Goal: Communication & Community: Participate in discussion

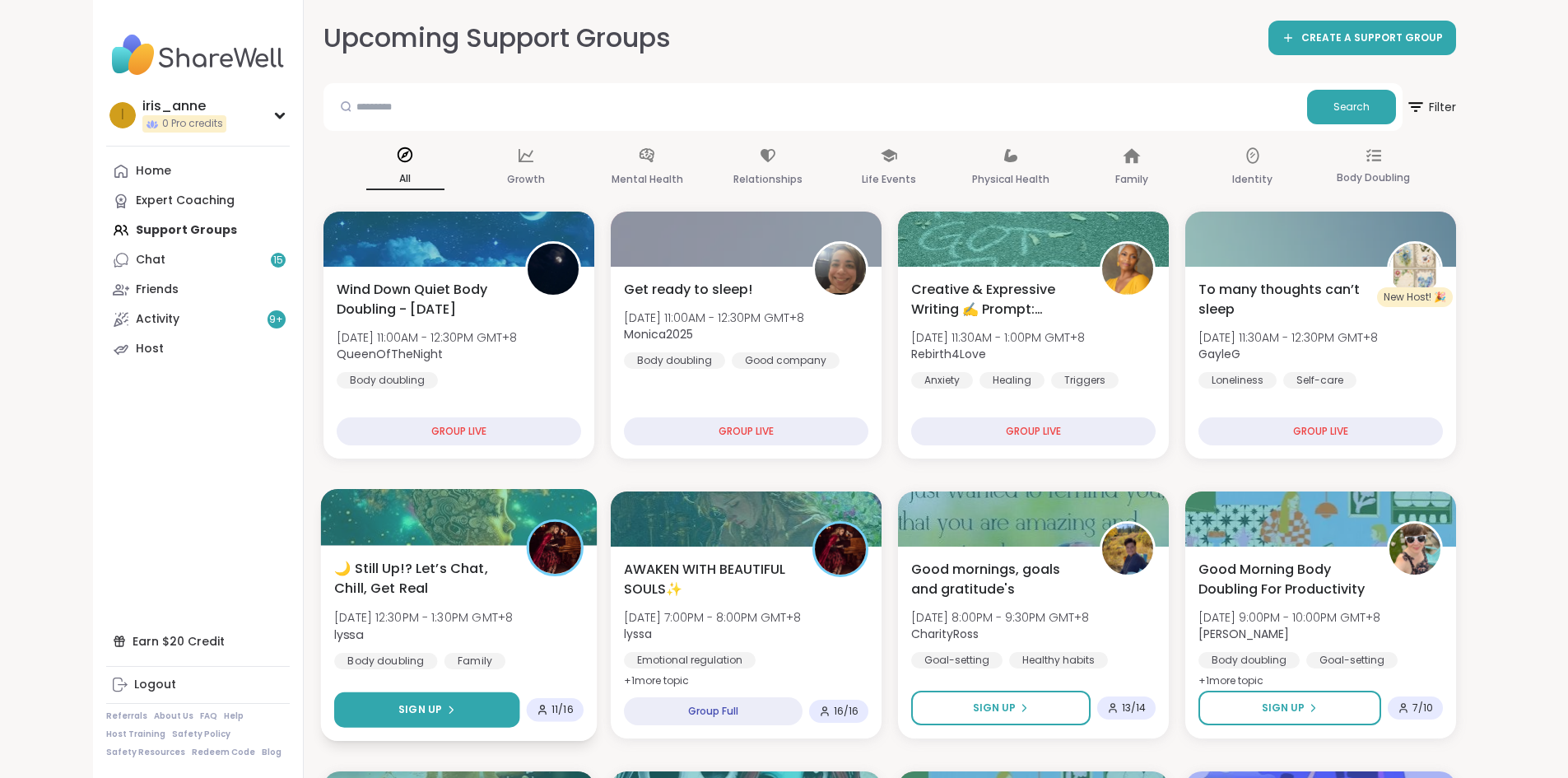
click at [399, 710] on span "Sign Up" at bounding box center [420, 709] width 43 height 15
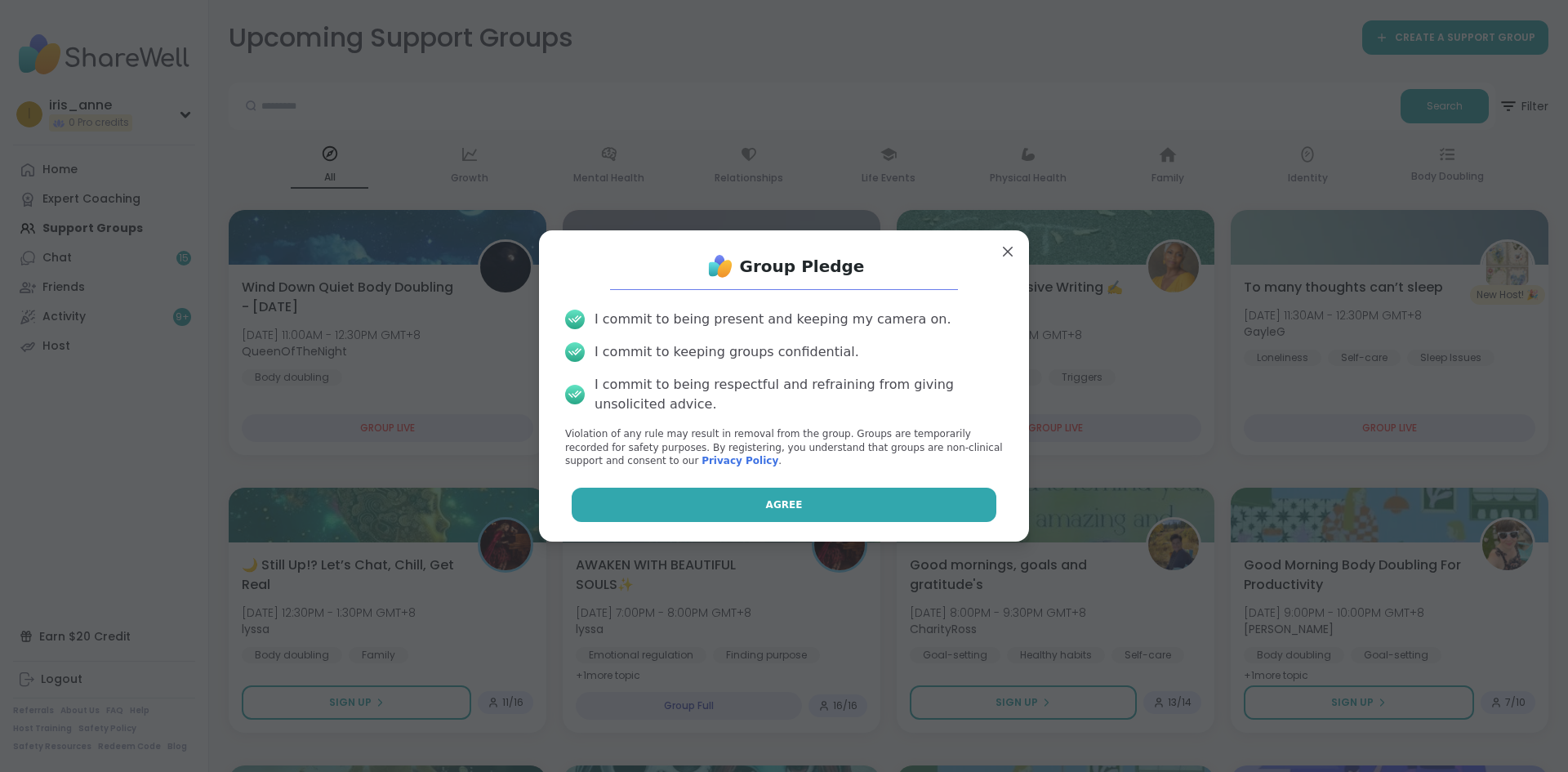
click at [937, 506] on button "Agree" at bounding box center [785, 505] width 426 height 34
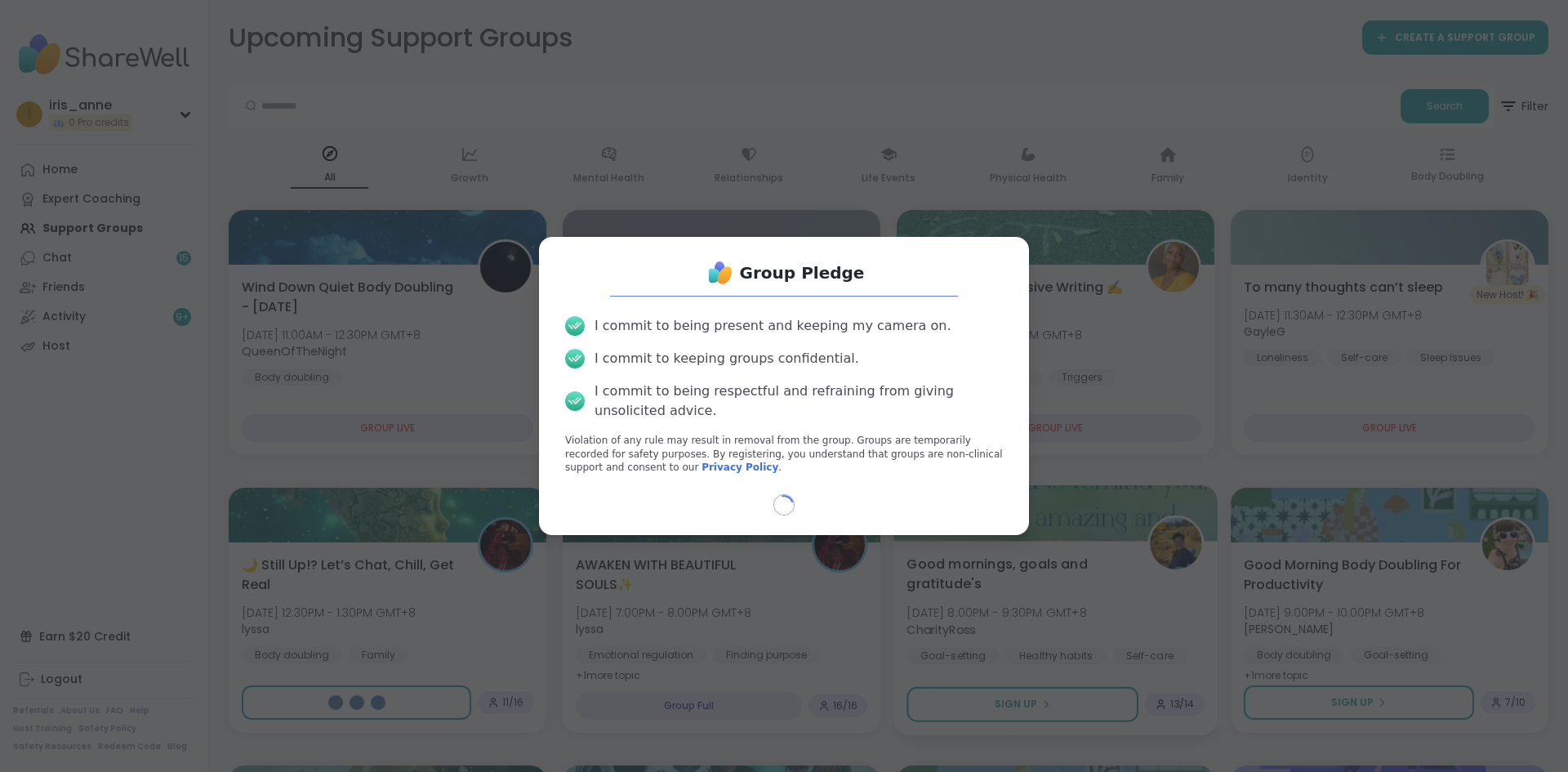
select select "**"
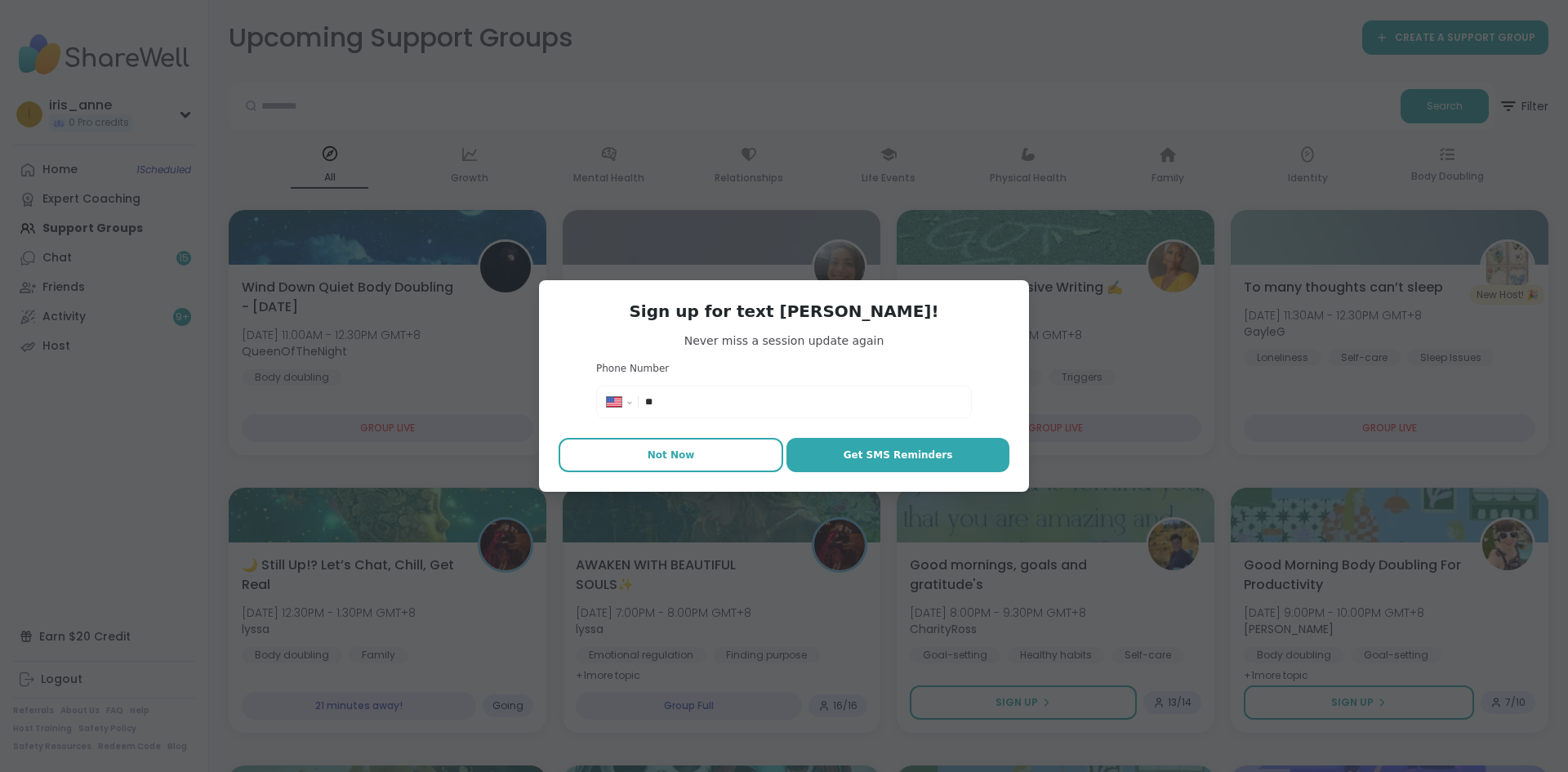
click at [694, 448] on button "Not Now" at bounding box center [670, 455] width 225 height 34
type textarea "*"
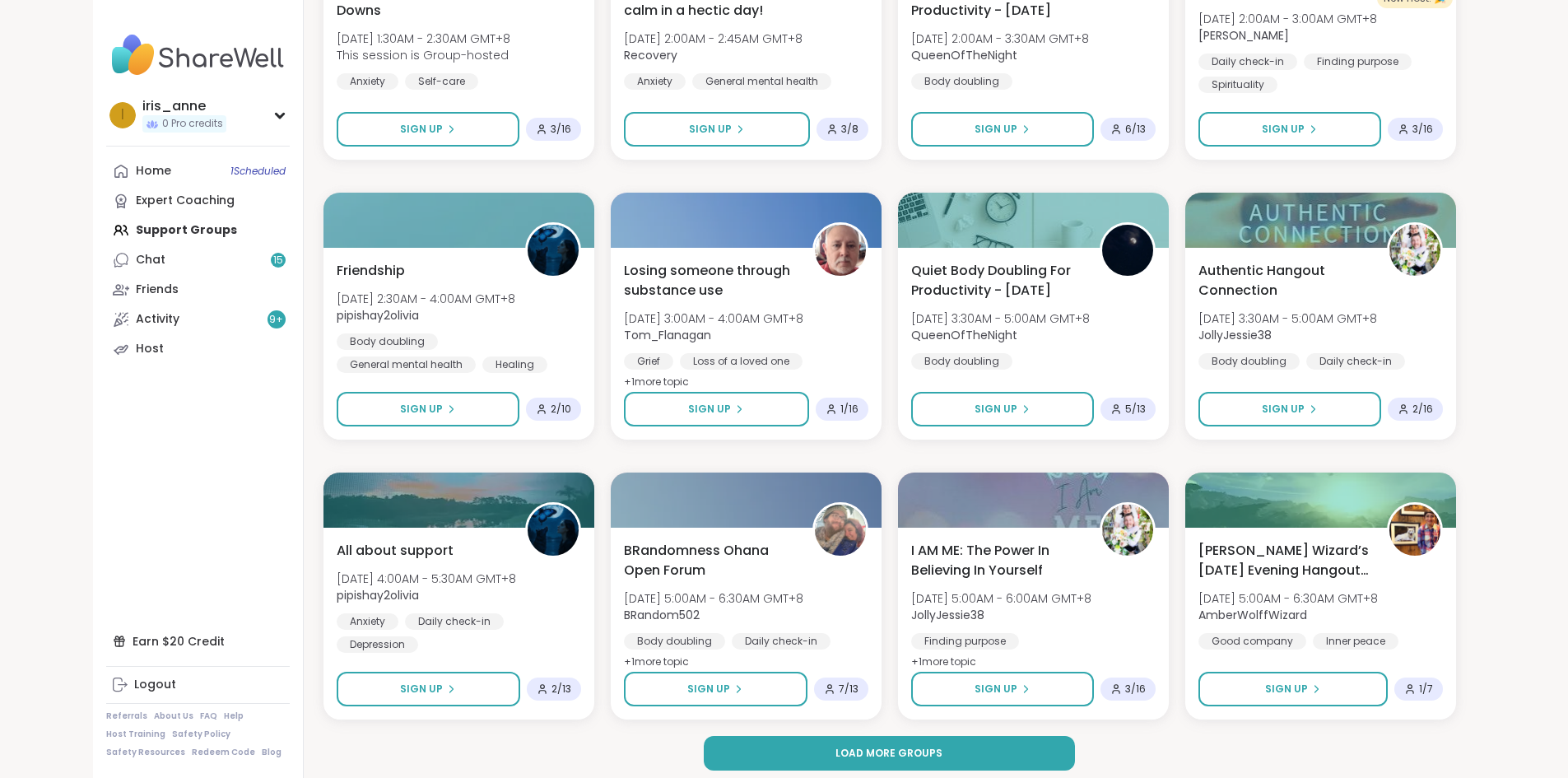
scroll to position [1987, 0]
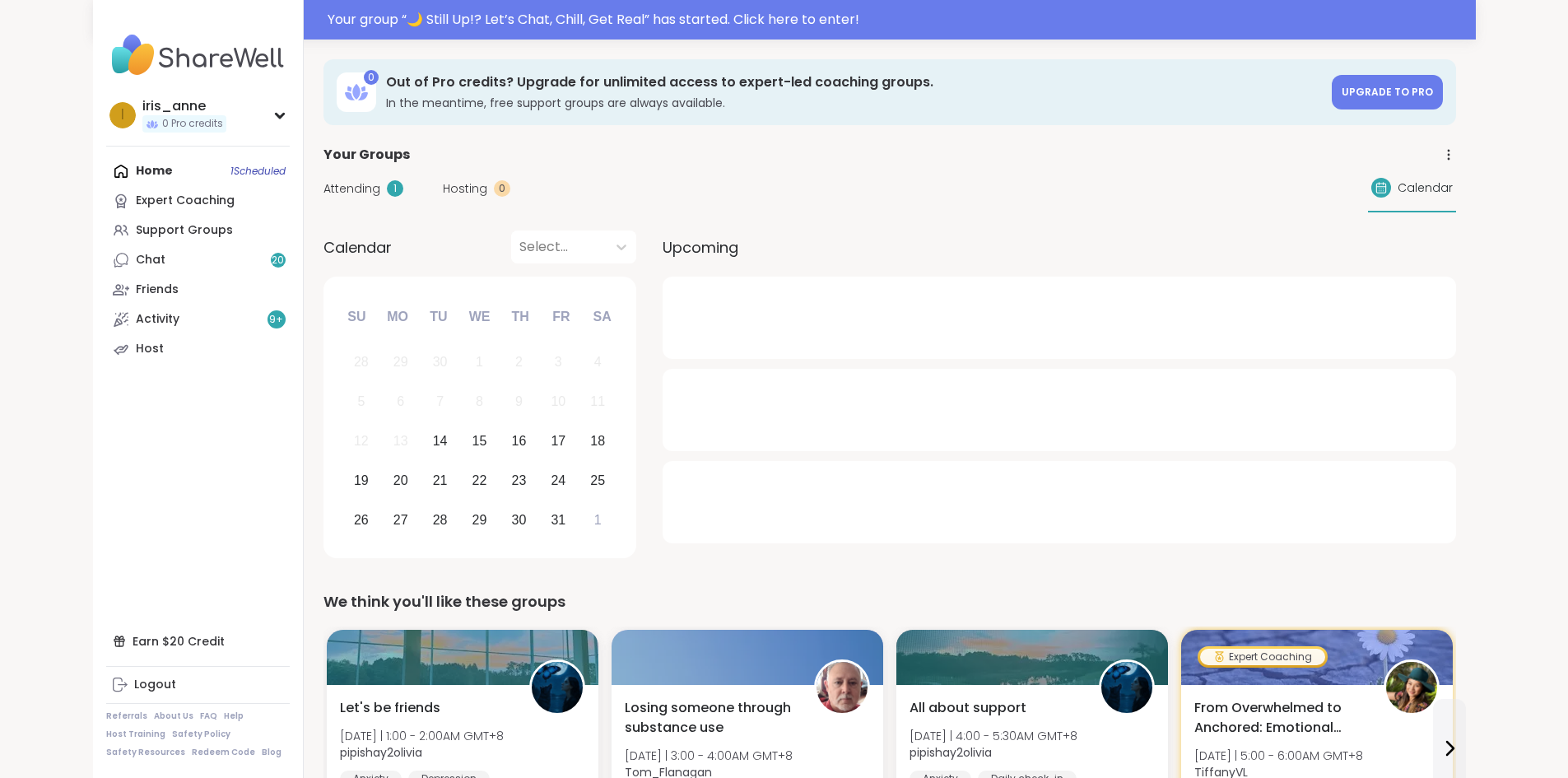
drag, startPoint x: 591, startPoint y: 18, endPoint x: 583, endPoint y: 14, distance: 8.9
click at [590, 18] on div "Your group “ 🌙 Still Up!? Let’s Chat, Chill, Get Real ” has started. Click here…" at bounding box center [896, 19] width 1138 height 20
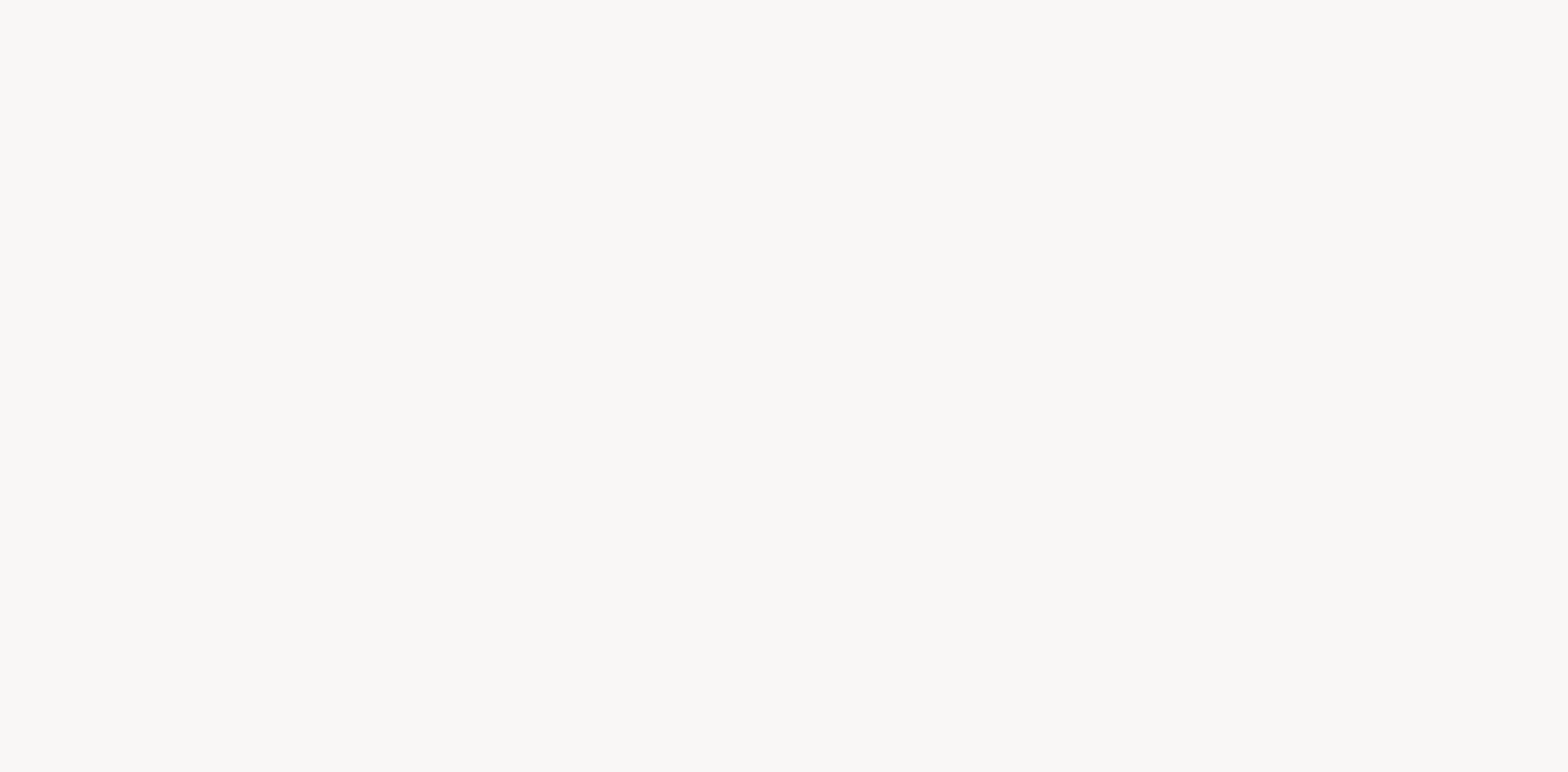
click at [441, 13] on div at bounding box center [784, 386] width 1568 height 772
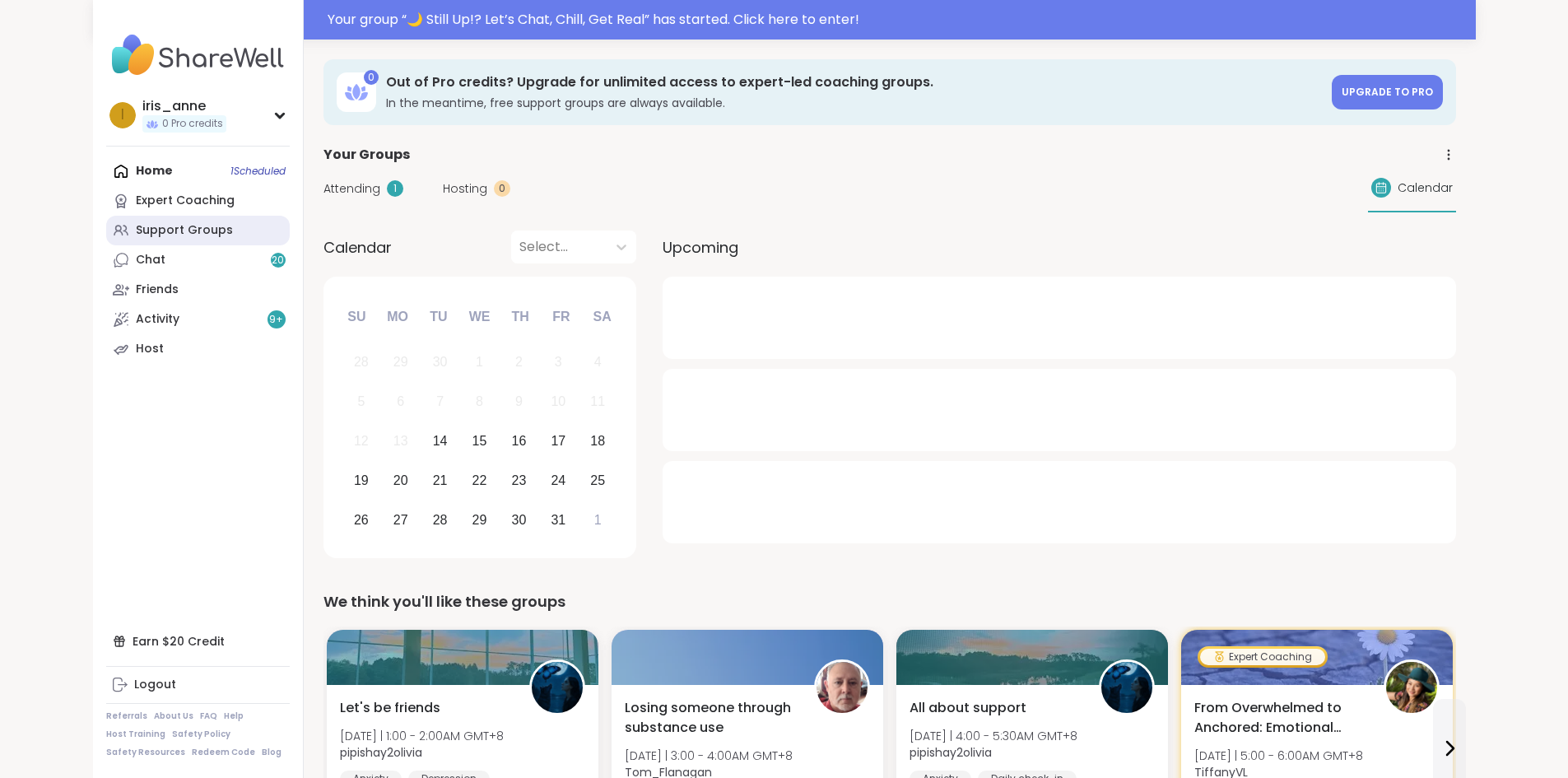
click at [156, 234] on link "Support Groups" at bounding box center [197, 230] width 183 height 30
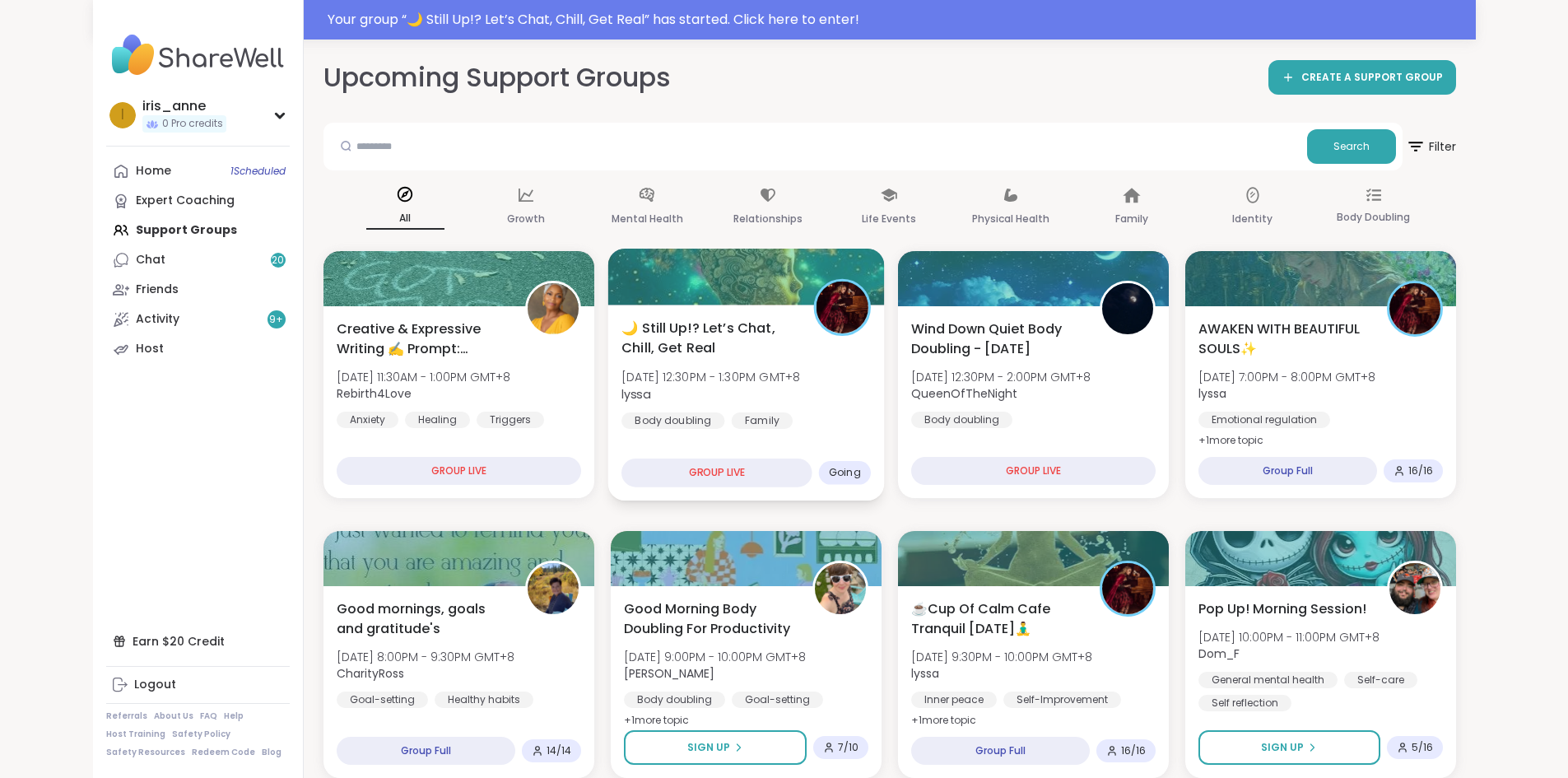
click at [709, 345] on span "🌙 Still Up!? Let’s Chat, Chill, Get Real" at bounding box center [708, 338] width 174 height 40
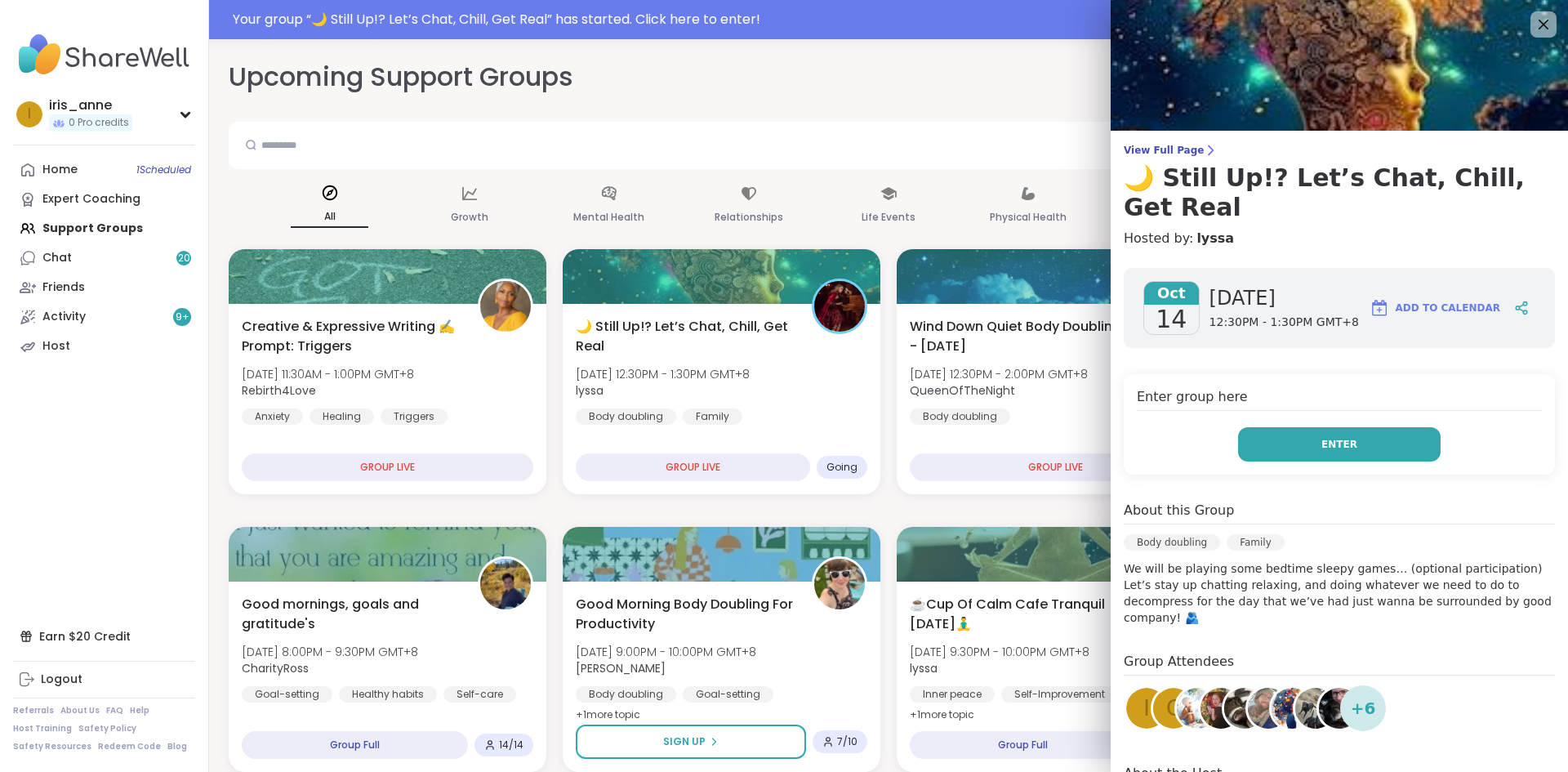
click at [1298, 427] on button "Enter" at bounding box center [1339, 445] width 202 height 34
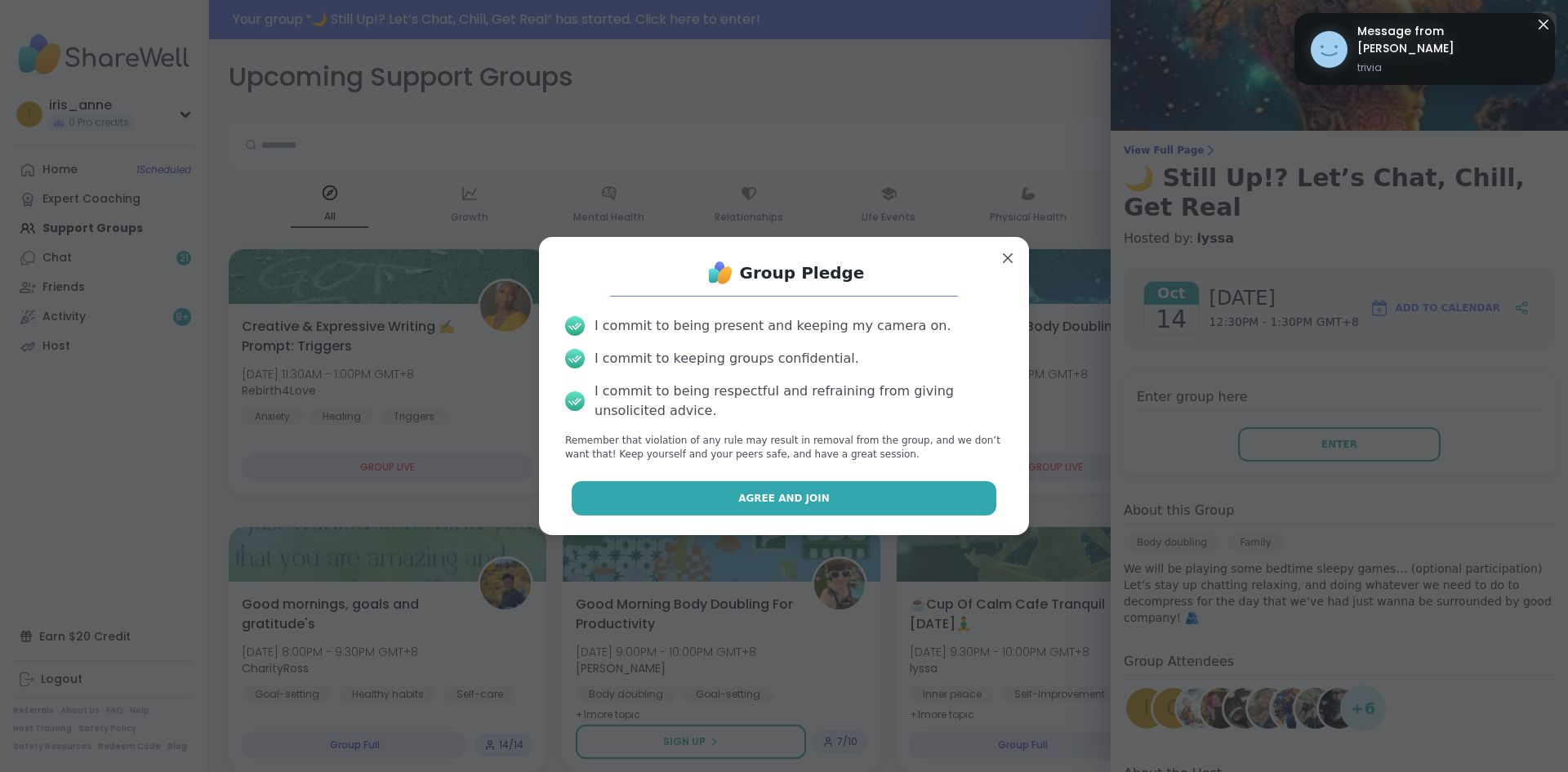
click at [905, 501] on button "Agree and Join" at bounding box center [785, 498] width 426 height 34
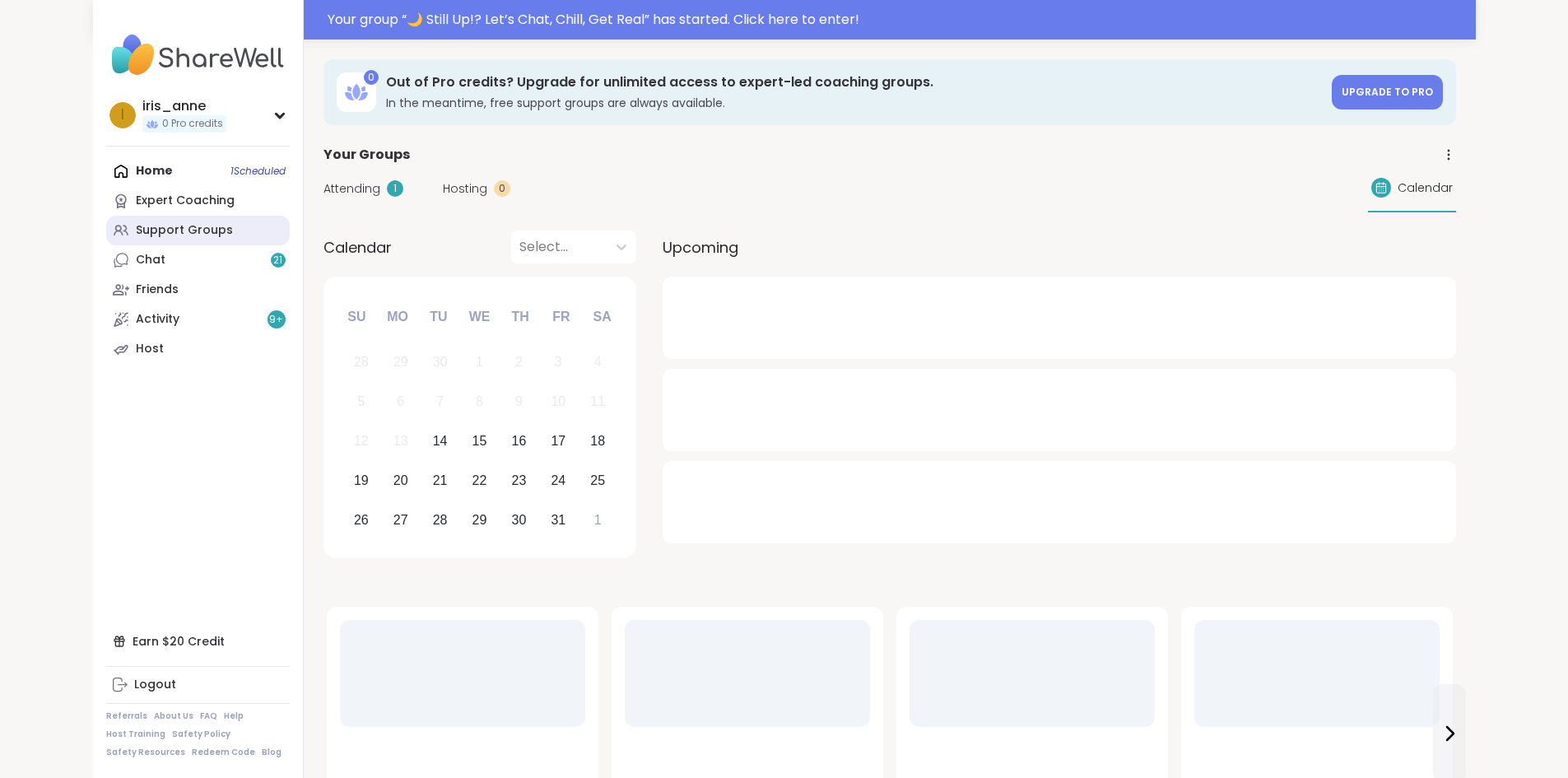
click at [106, 236] on link "Support Groups" at bounding box center [197, 230] width 183 height 30
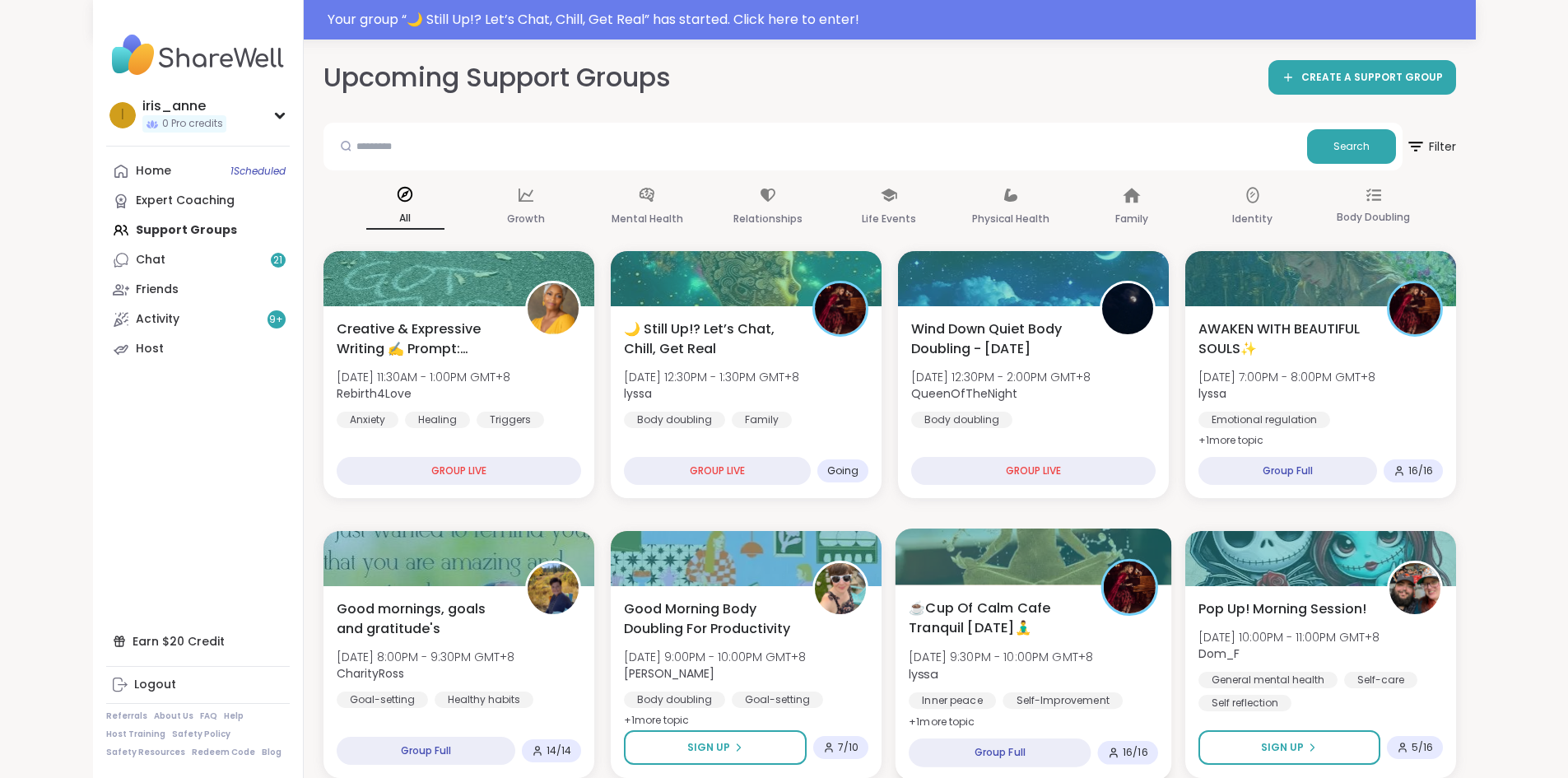
click at [1135, 541] on div at bounding box center [1032, 557] width 277 height 56
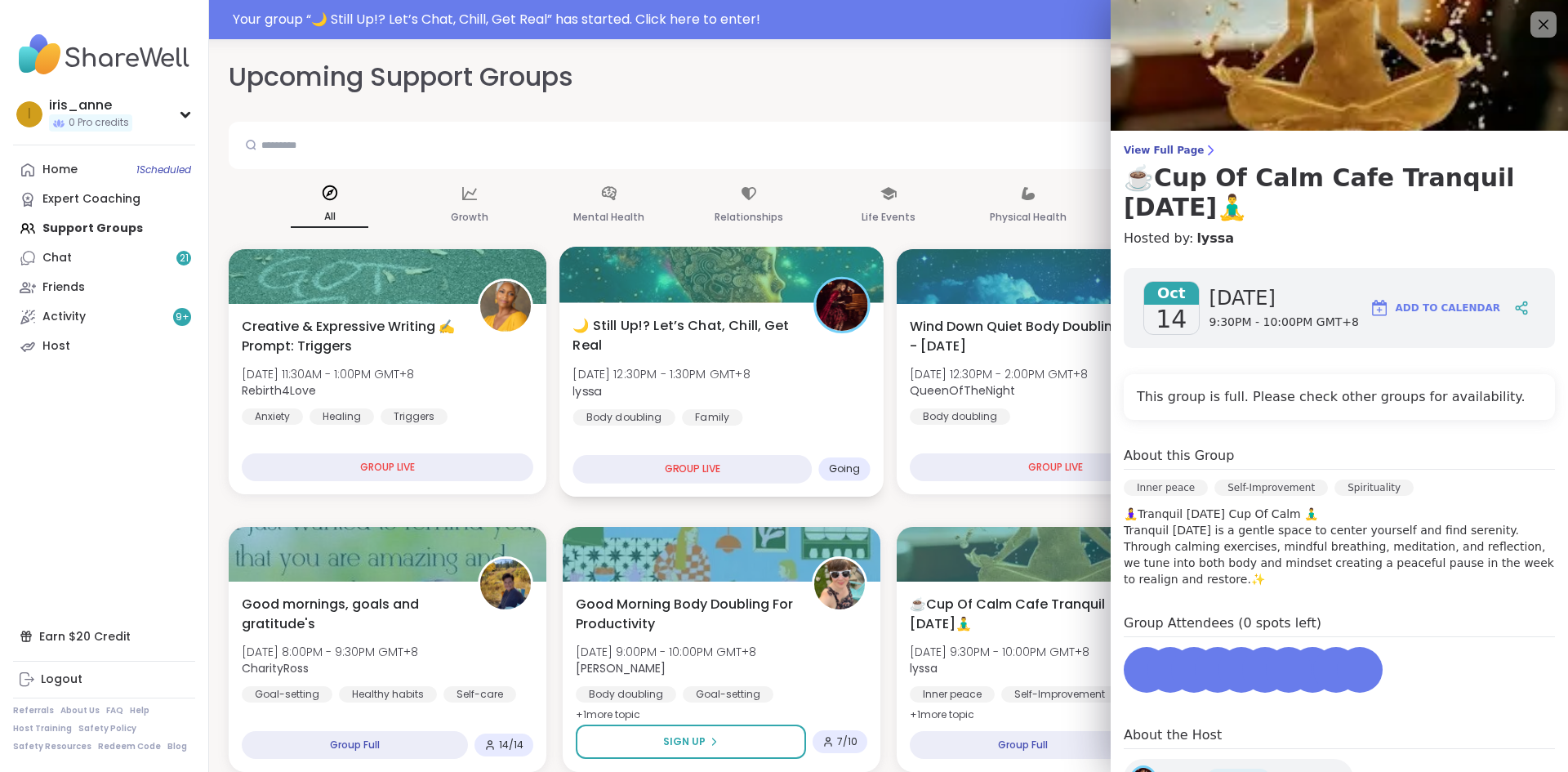
click at [696, 347] on span "🌙 Still Up!? Let’s Chat, Chill, Get Real" at bounding box center [684, 335] width 222 height 40
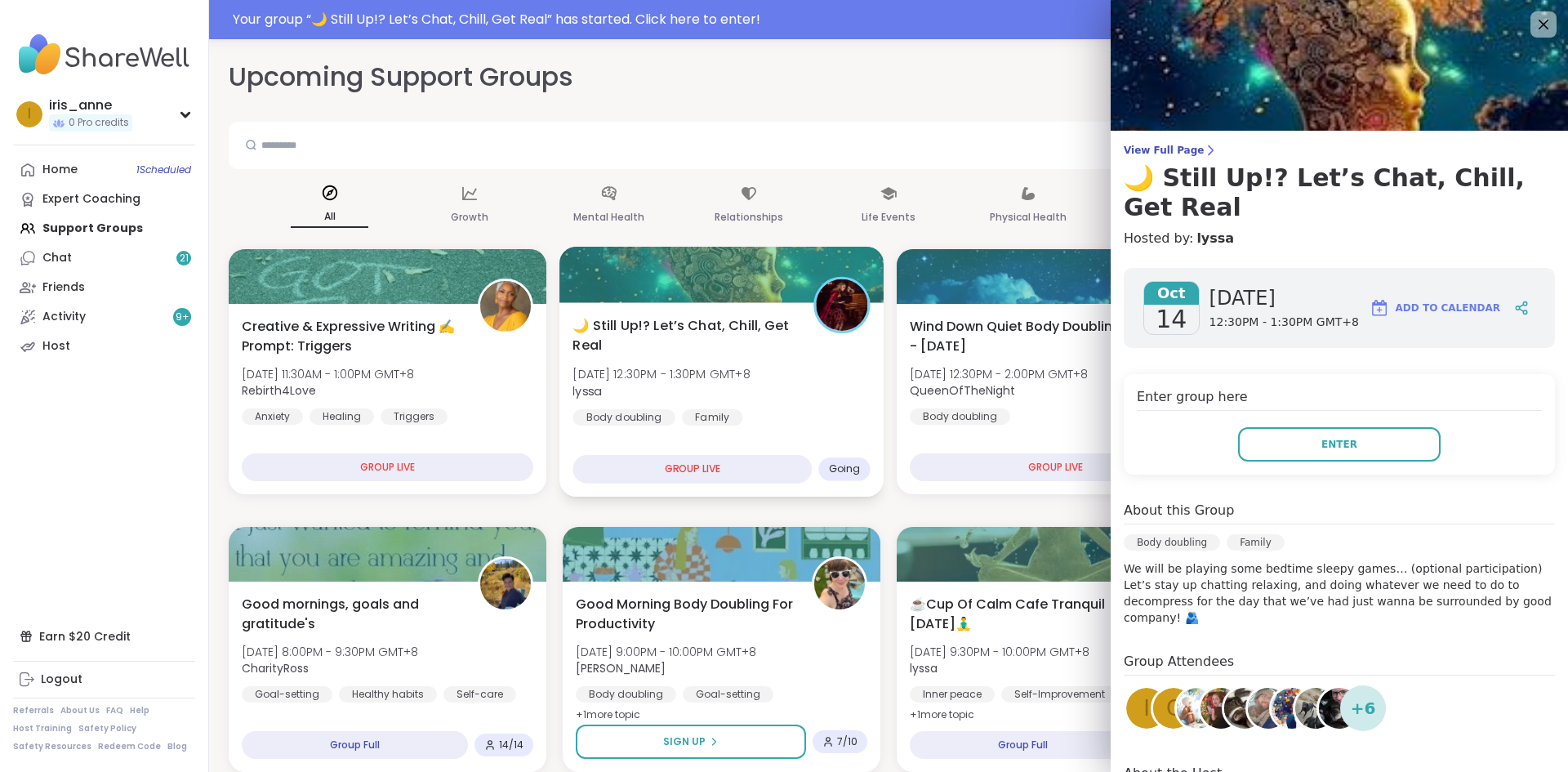
click at [806, 383] on div "🌙 Still Up!? Let’s Chat, Chill, Get Real Tue, Oct 14 | 12:30PM - 1:30PM GMT+8 l…" at bounding box center [721, 370] width 297 height 110
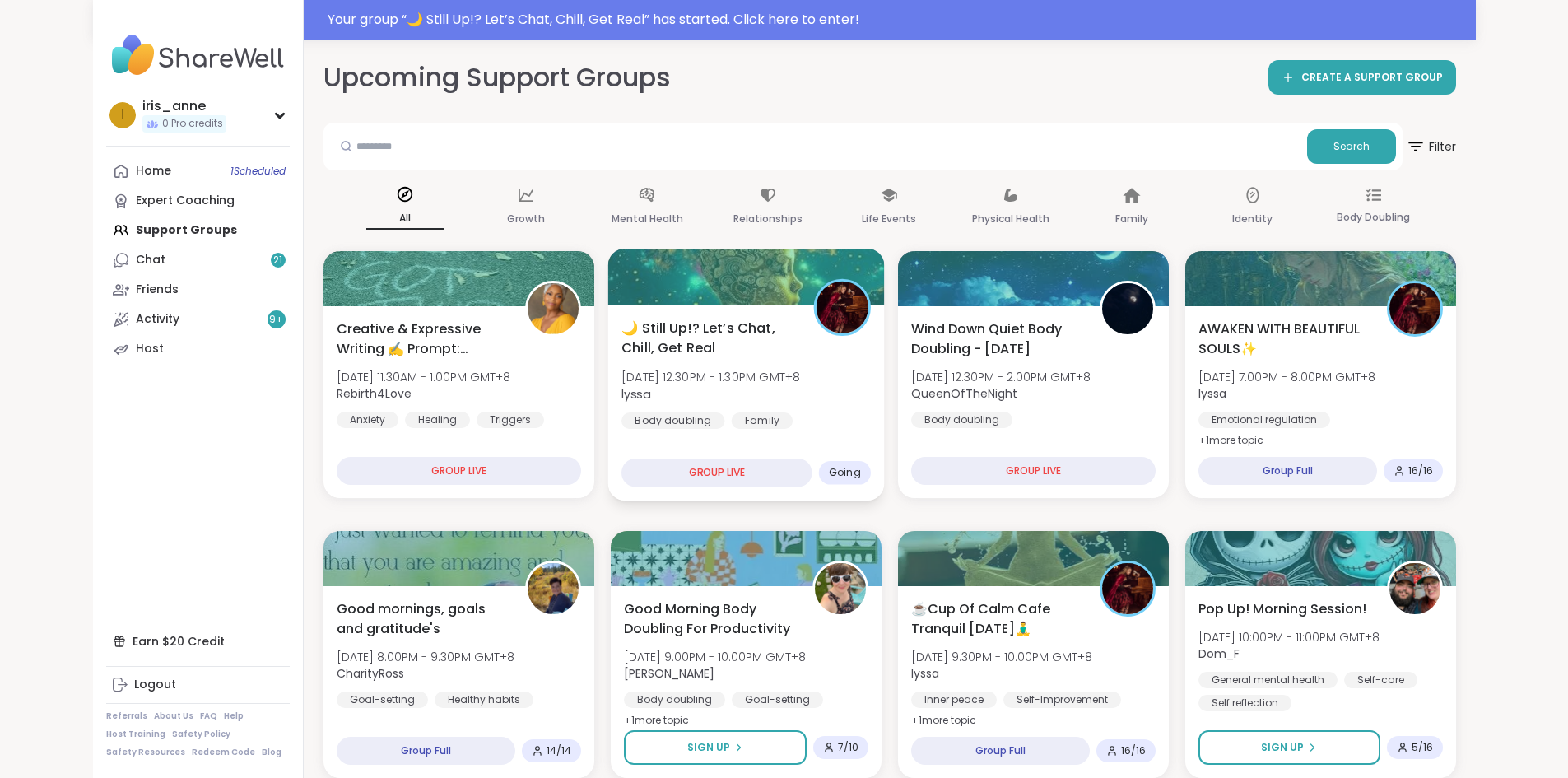
click at [749, 394] on span "lyssa" at bounding box center [711, 393] width 179 height 16
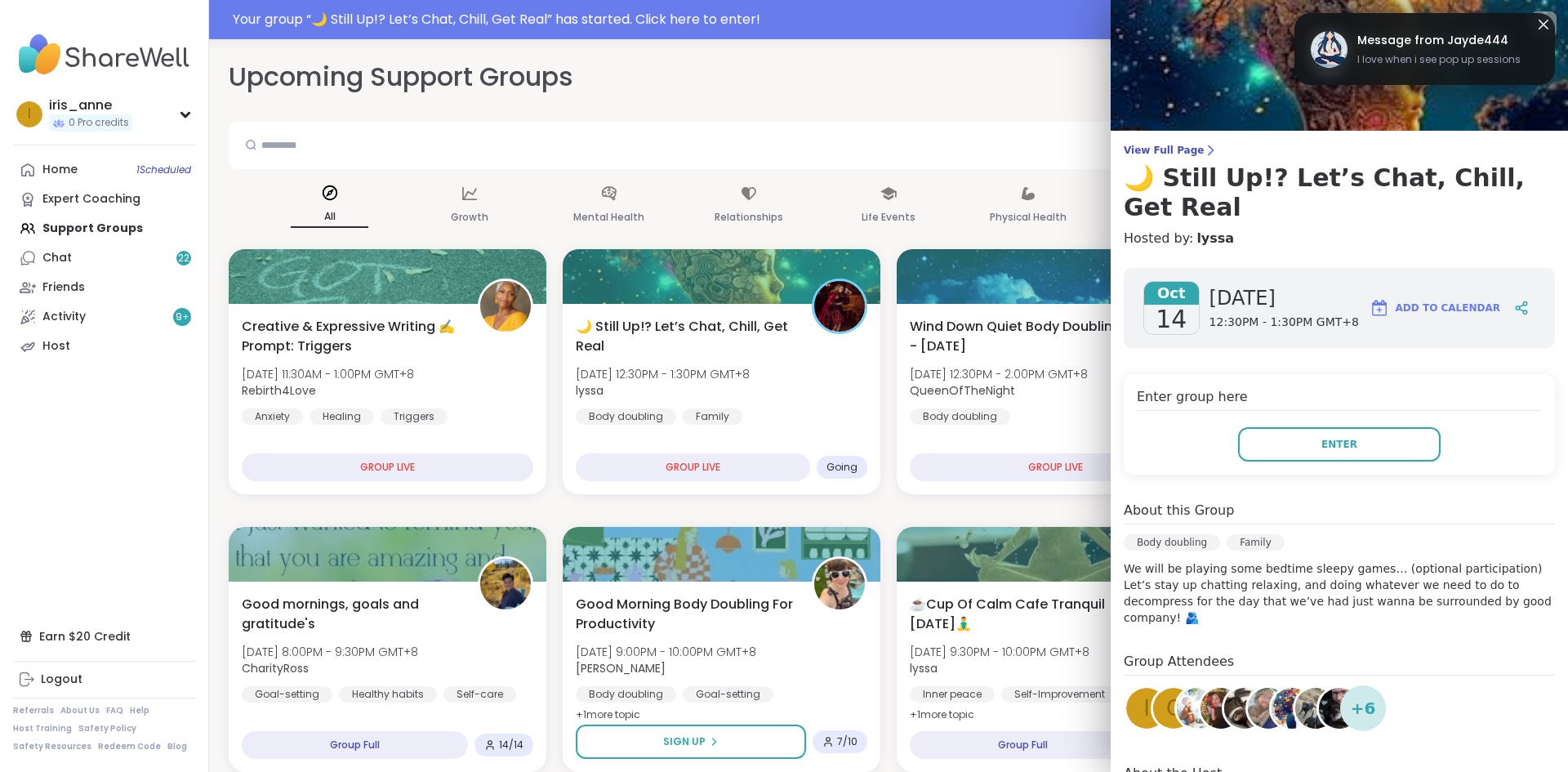
click at [1338, 397] on div "Enter group here Enter" at bounding box center [1339, 424] width 432 height 101
click at [1336, 427] on button "Enter" at bounding box center [1339, 445] width 202 height 34
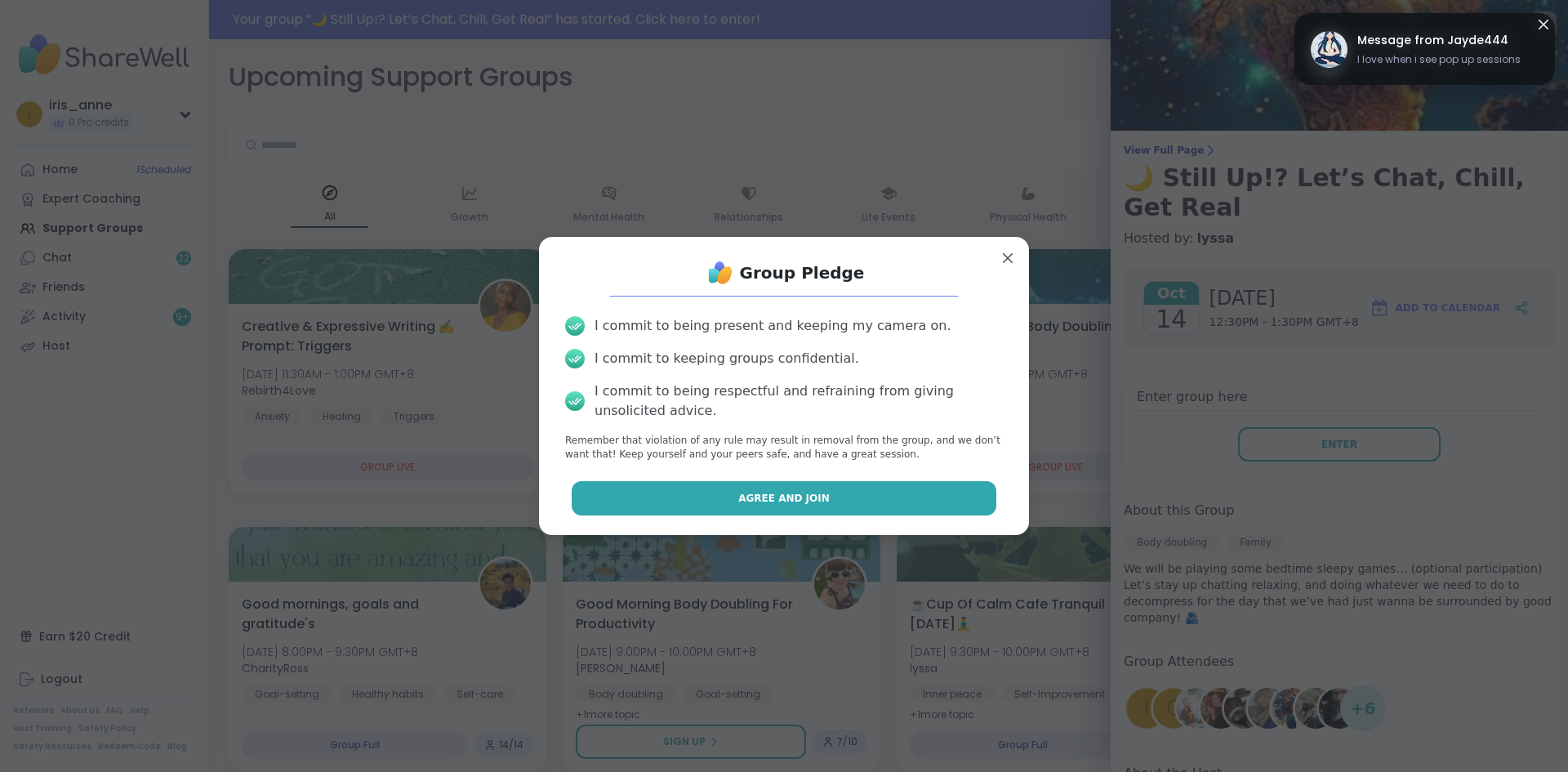
click at [840, 504] on button "Agree and Join" at bounding box center [785, 498] width 426 height 34
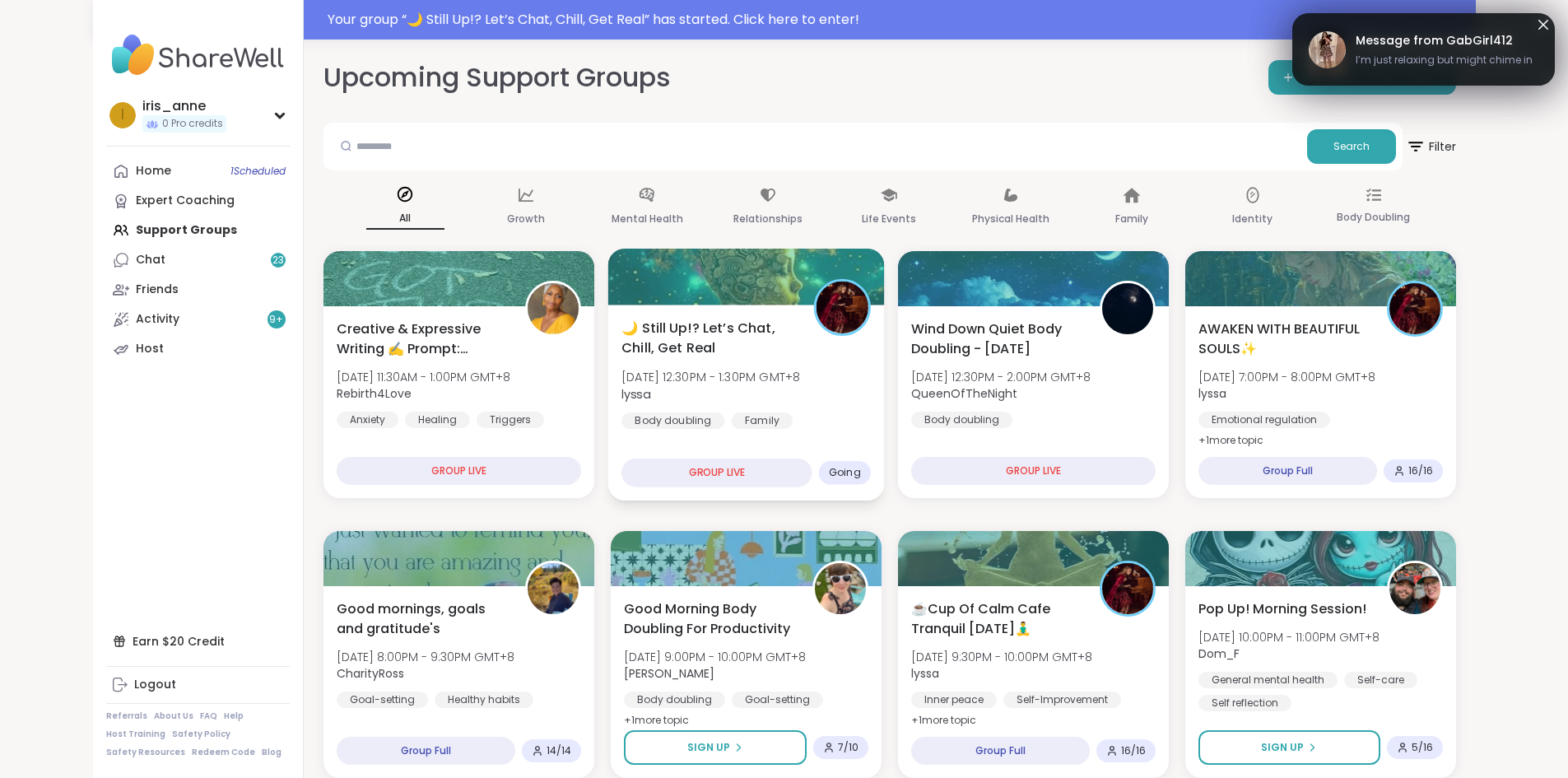
click at [731, 344] on span "🌙 Still Up!? Let’s Chat, Chill, Get Real" at bounding box center [708, 338] width 174 height 40
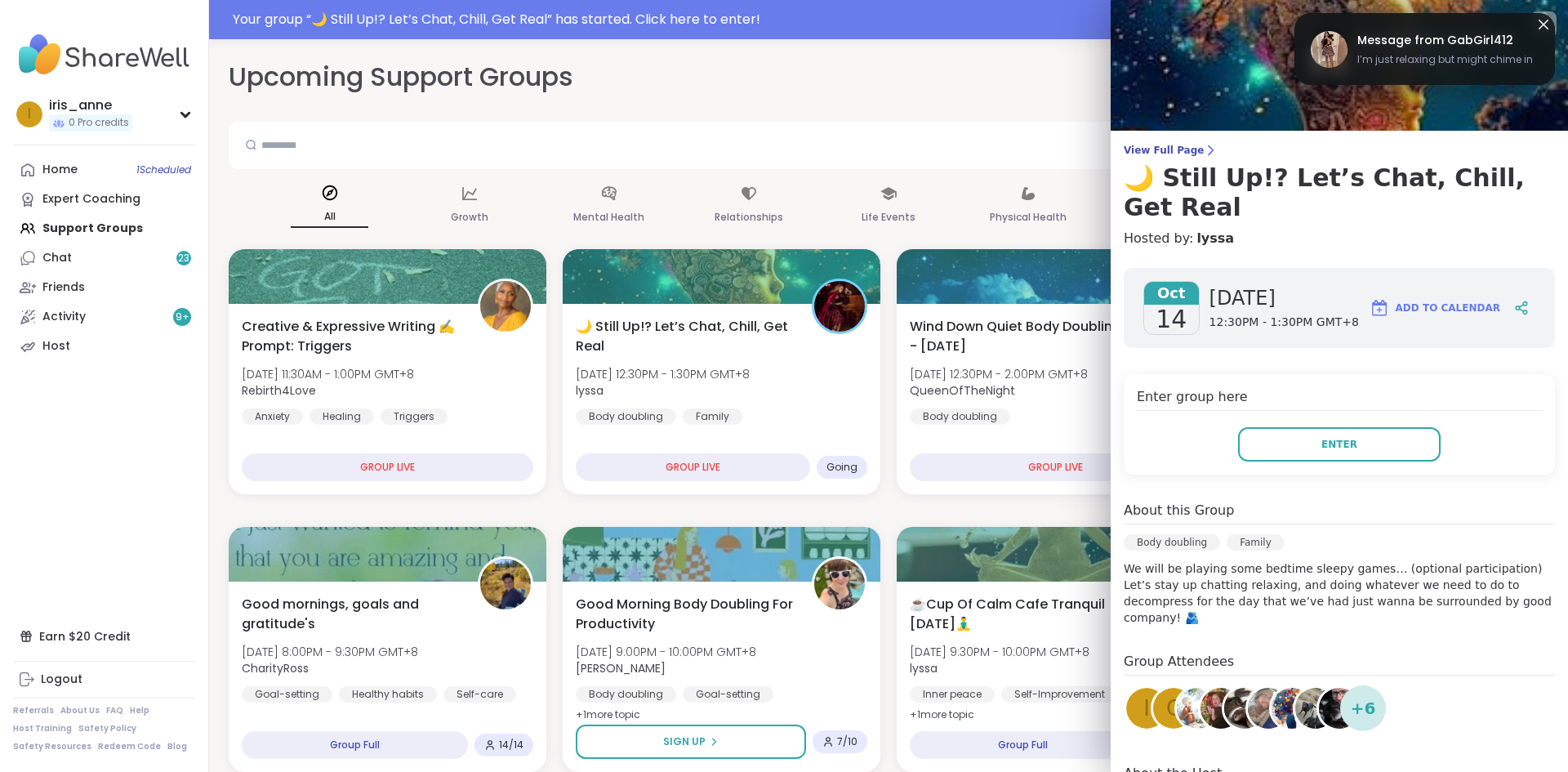
click at [1248, 387] on h4 "Enter group here" at bounding box center [1340, 398] width 405 height 23
click at [1255, 427] on button "Enter" at bounding box center [1339, 445] width 202 height 34
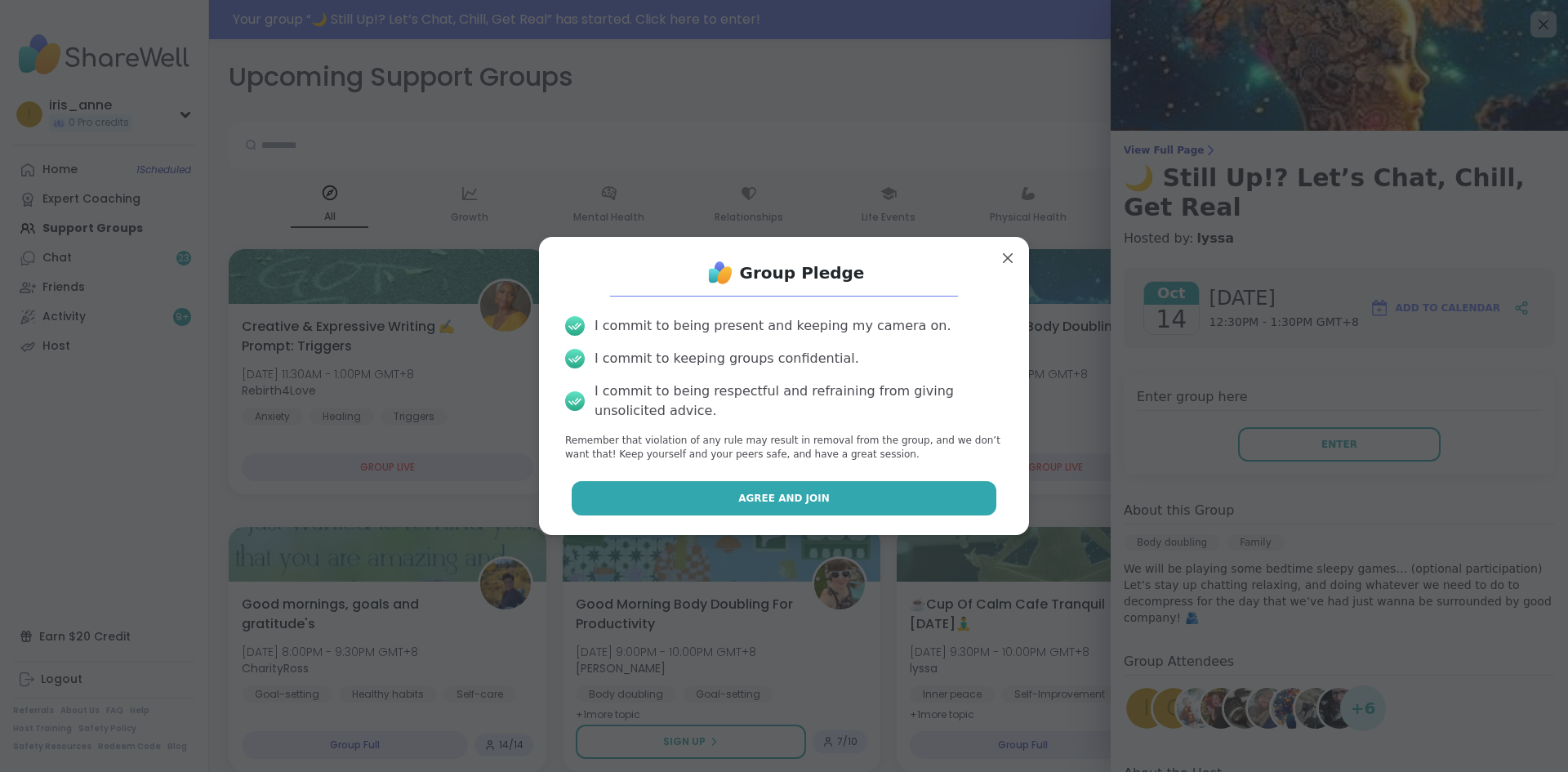
click at [675, 495] on button "Agree and Join" at bounding box center [785, 498] width 426 height 34
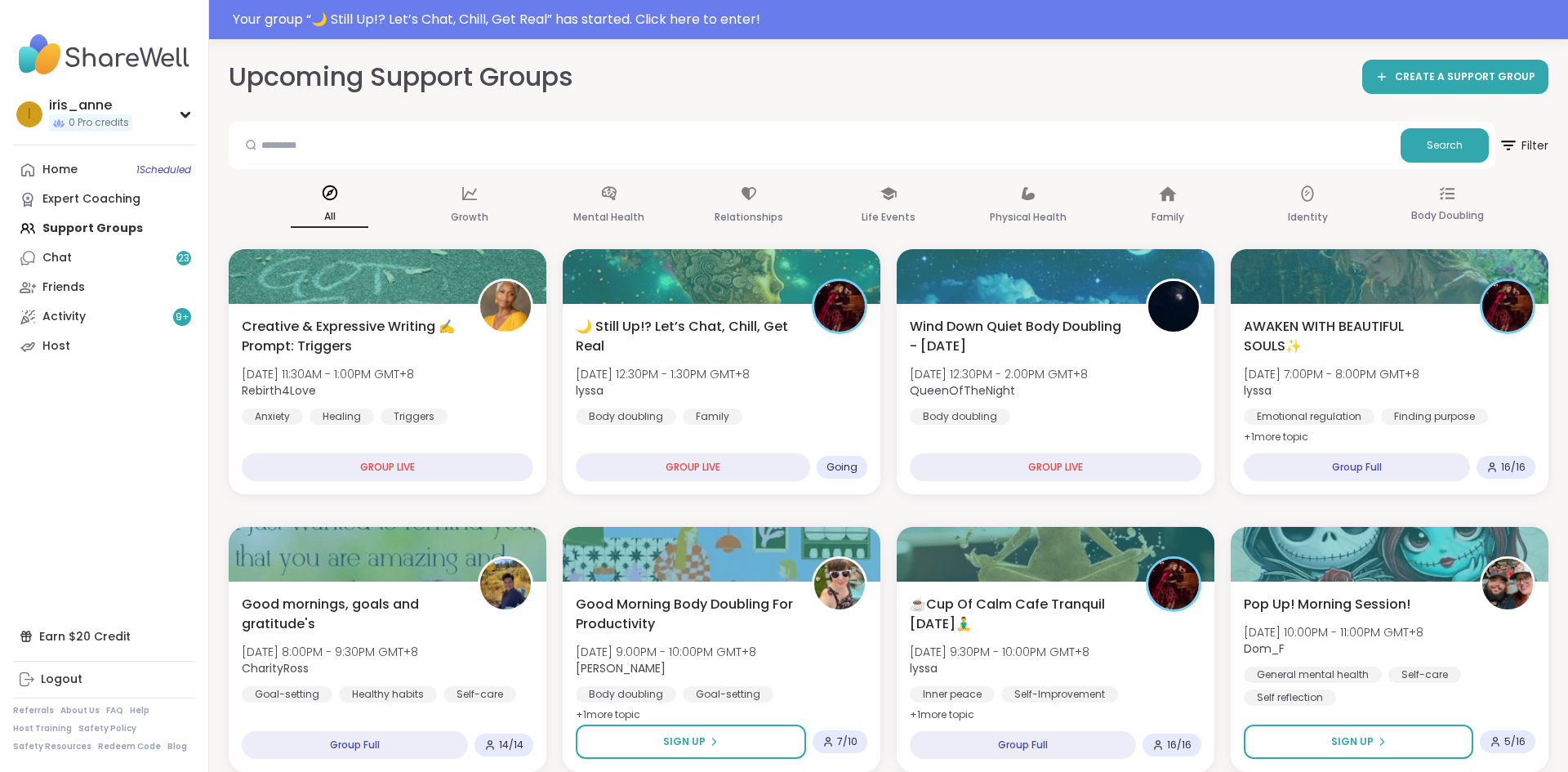
drag, startPoint x: 543, startPoint y: 11, endPoint x: 455, endPoint y: 21, distance: 88.6
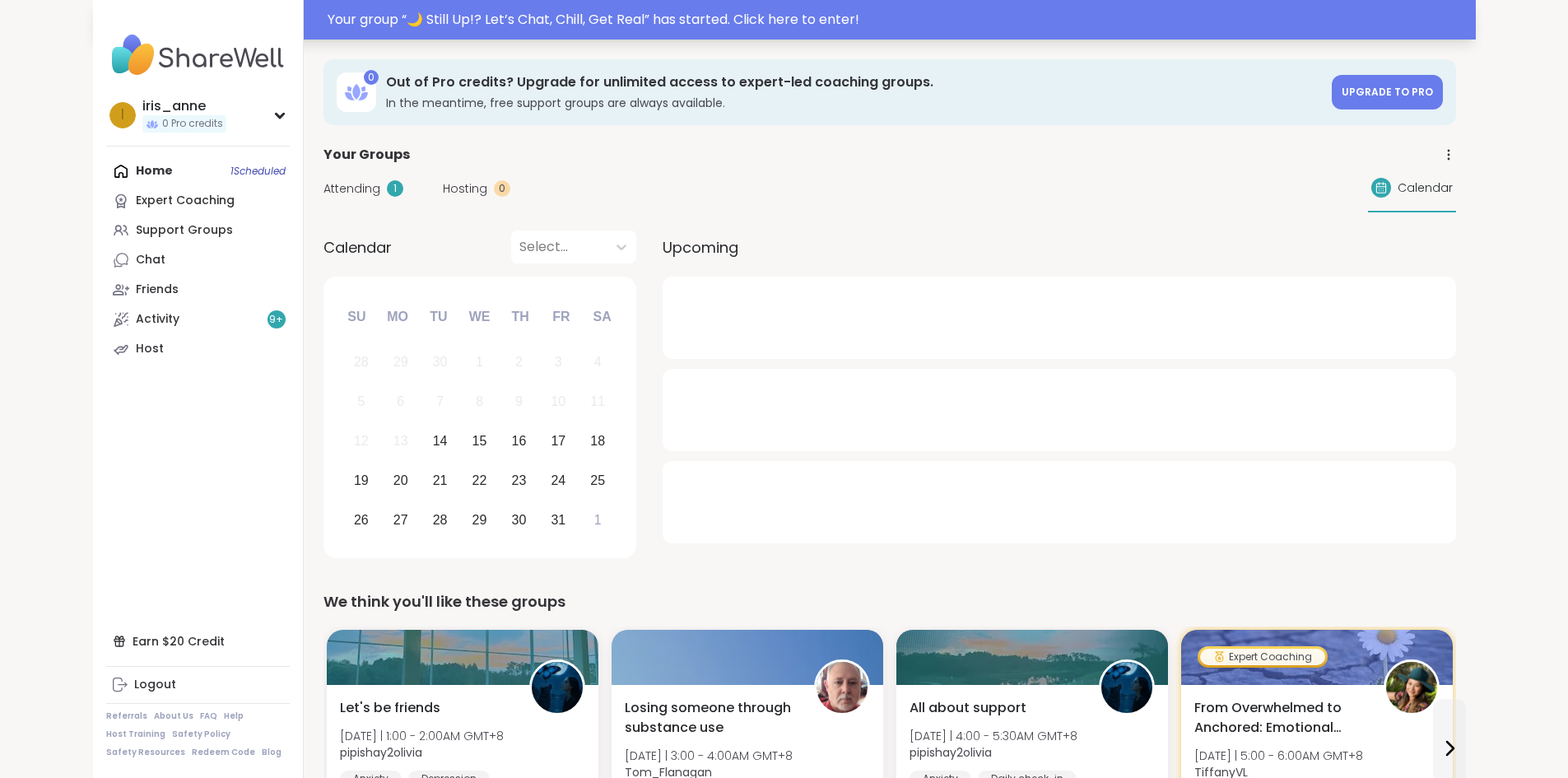
click at [898, 14] on div "Your group “ 🌙 Still Up!? Let’s Chat, Chill, Get Real ” has started. Click here…" at bounding box center [896, 19] width 1138 height 20
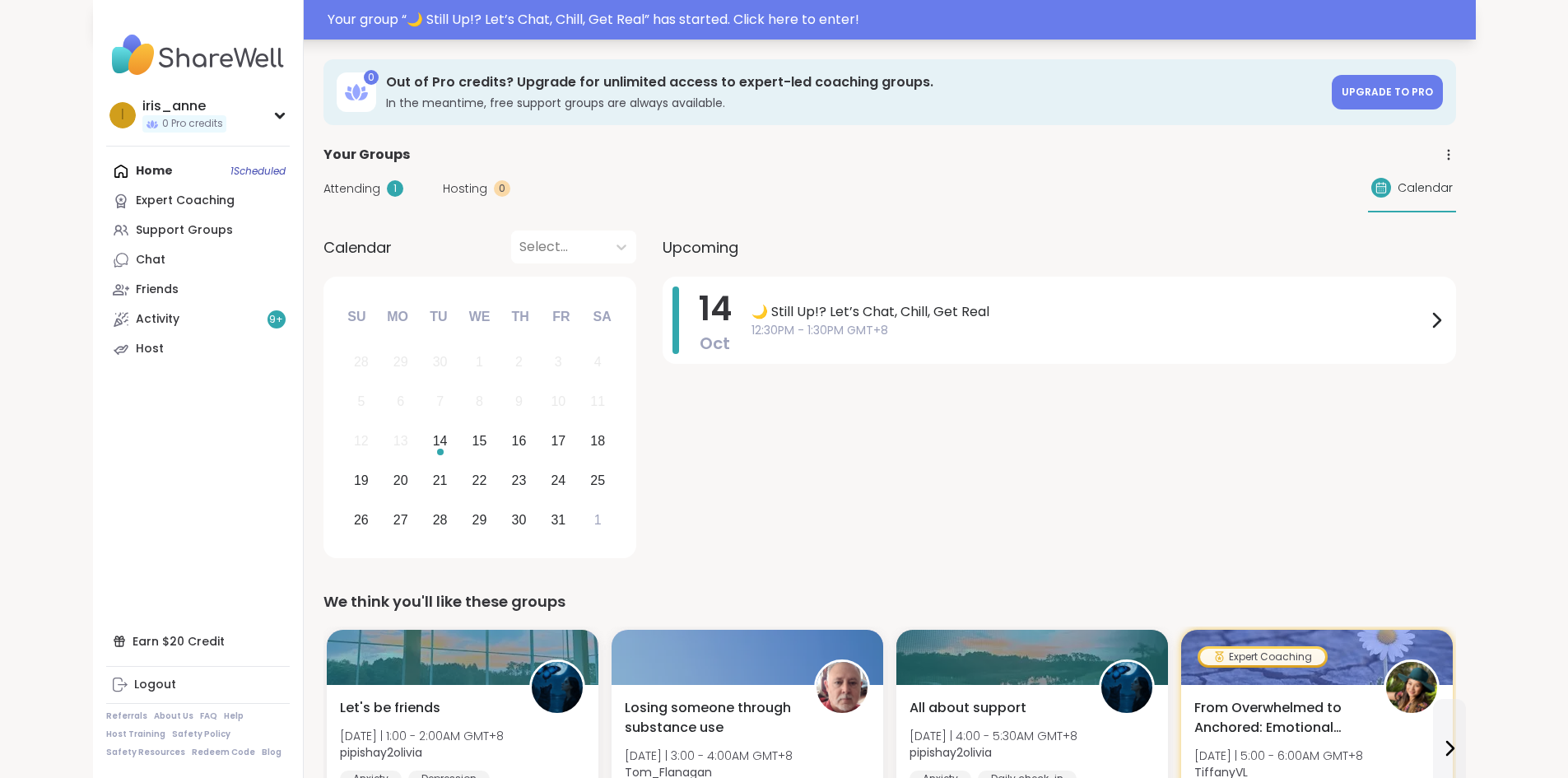
click at [725, 19] on div "Your group “ 🌙 Still Up!? Let’s Chat, Chill, Get Real ” has started. Click here…" at bounding box center [896, 19] width 1138 height 20
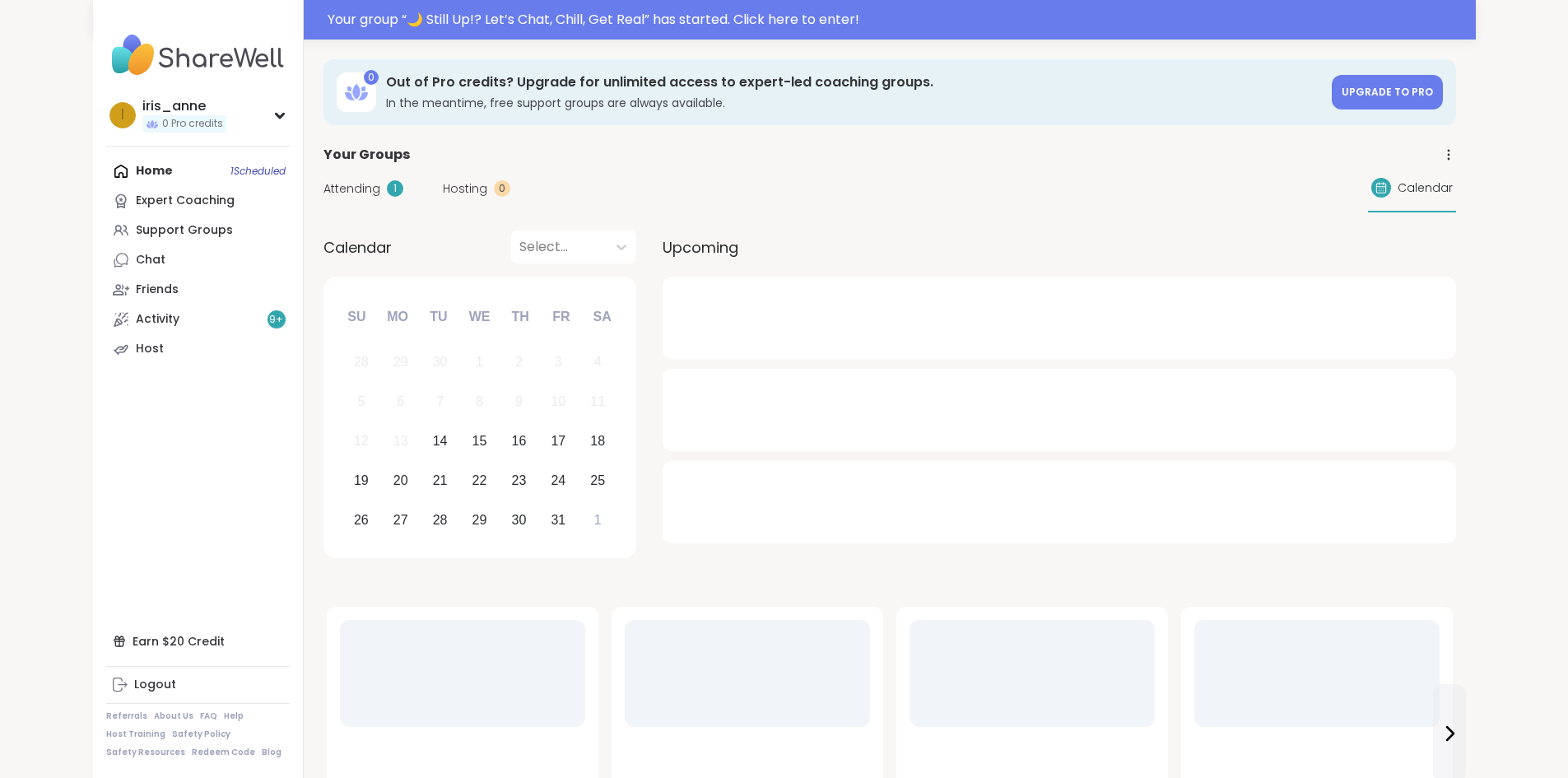
click at [728, 20] on div at bounding box center [784, 20] width 1568 height 40
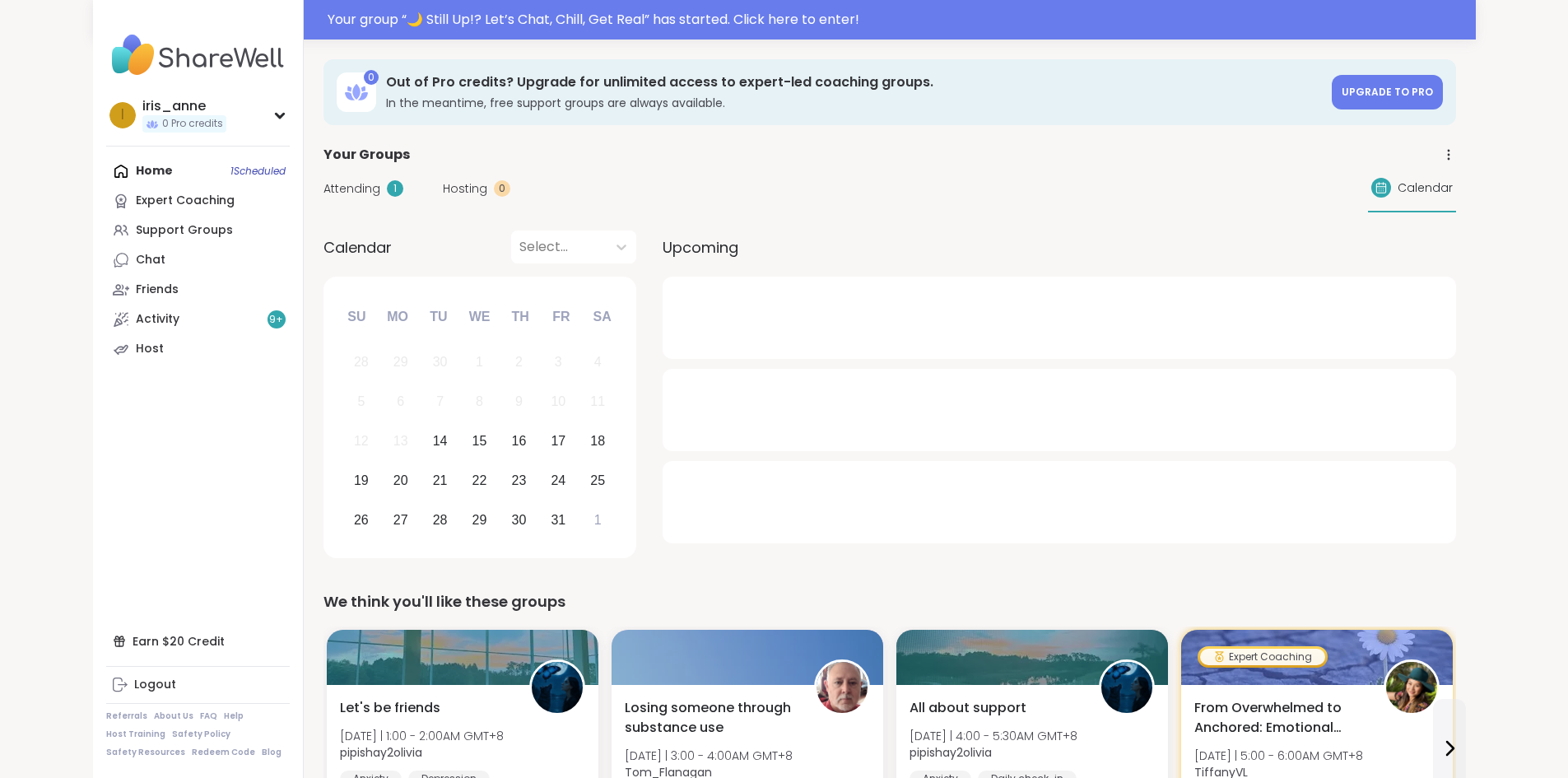
click at [728, 20] on div at bounding box center [784, 20] width 1568 height 40
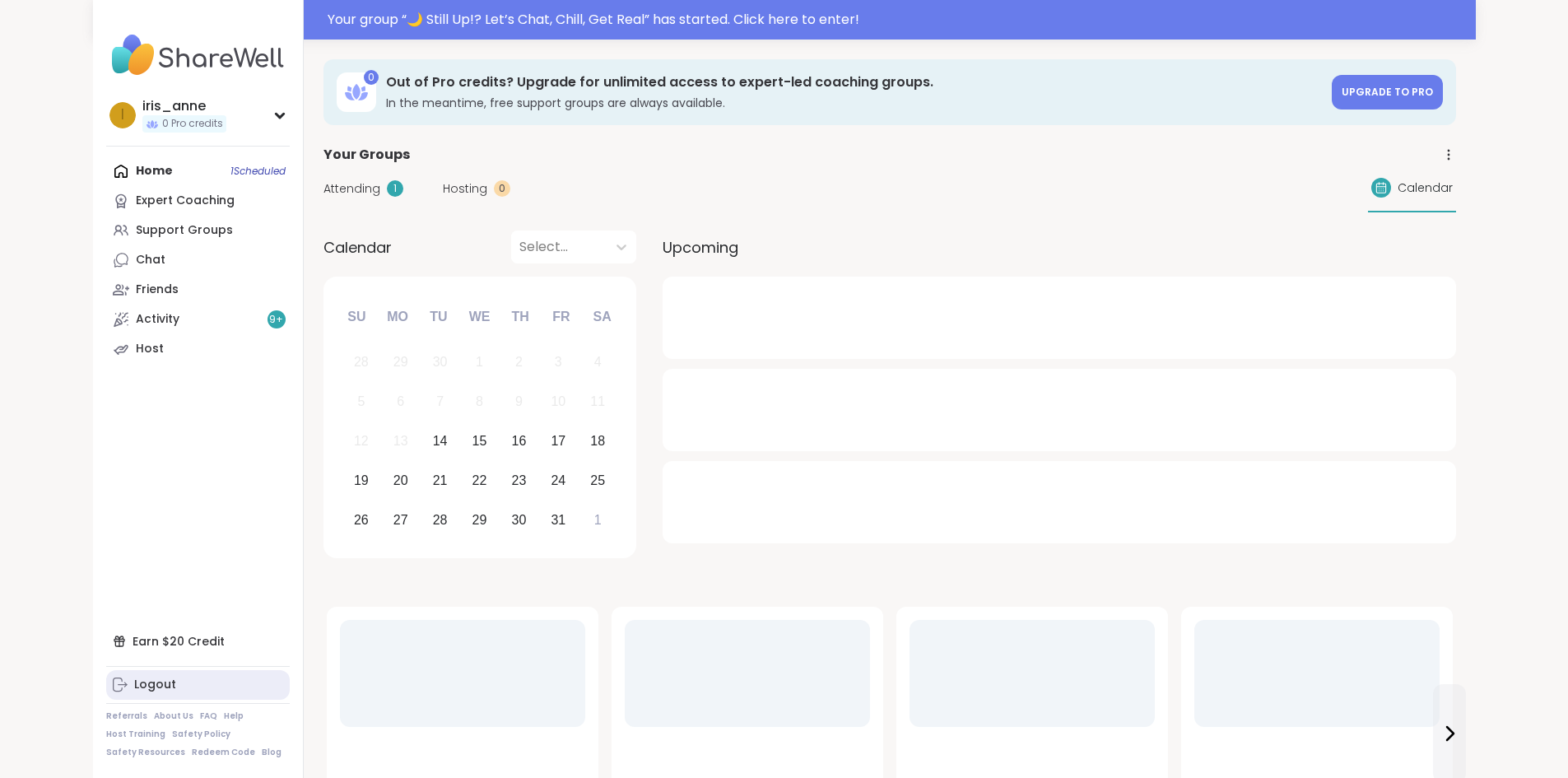
click at [135, 689] on div "Logout" at bounding box center [155, 684] width 42 height 16
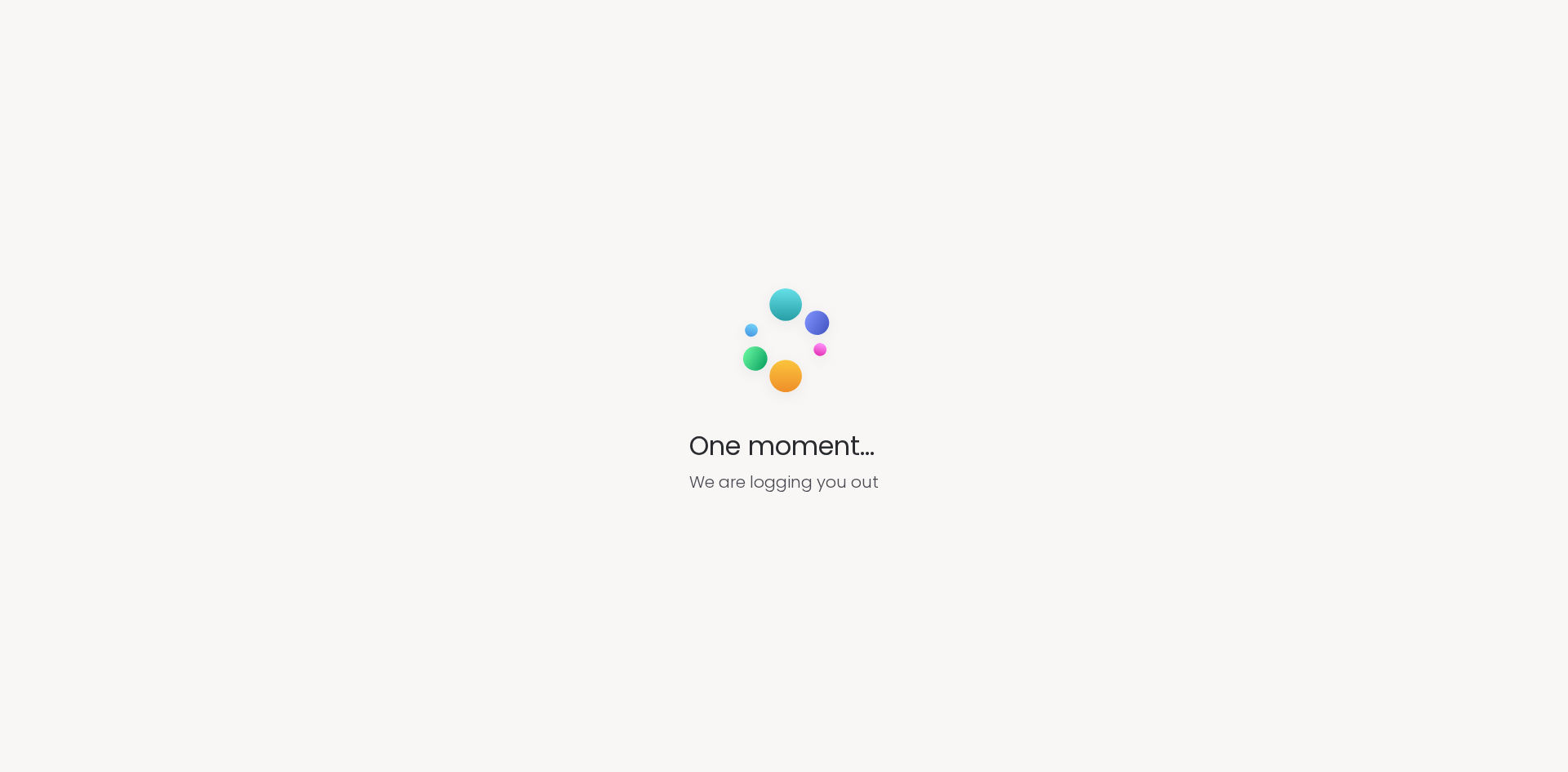
click at [648, 419] on section "One moment... We are logging you out" at bounding box center [784, 386] width 1568 height 772
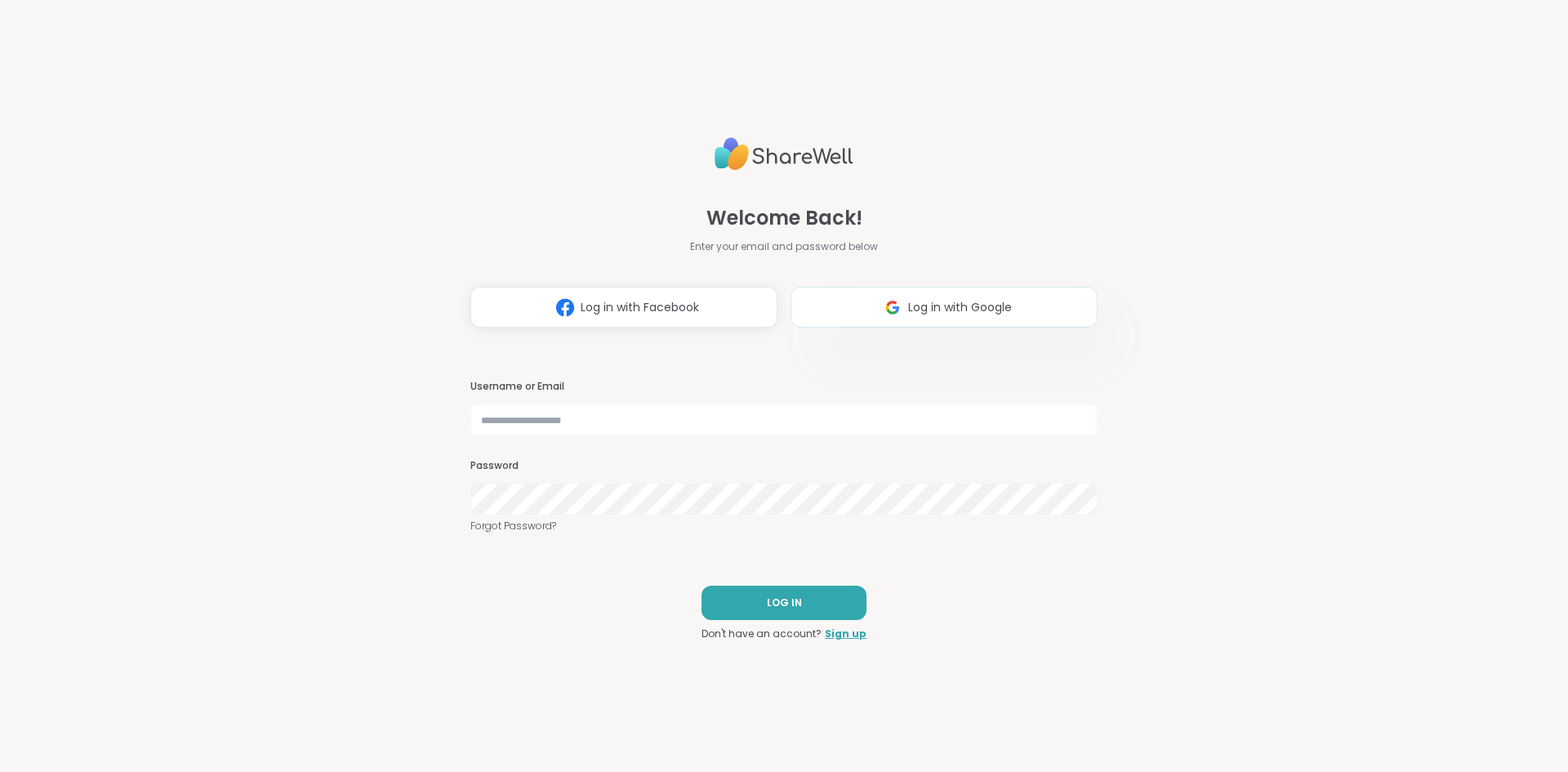
click at [919, 314] on span "Log in with Google" at bounding box center [960, 308] width 103 height 17
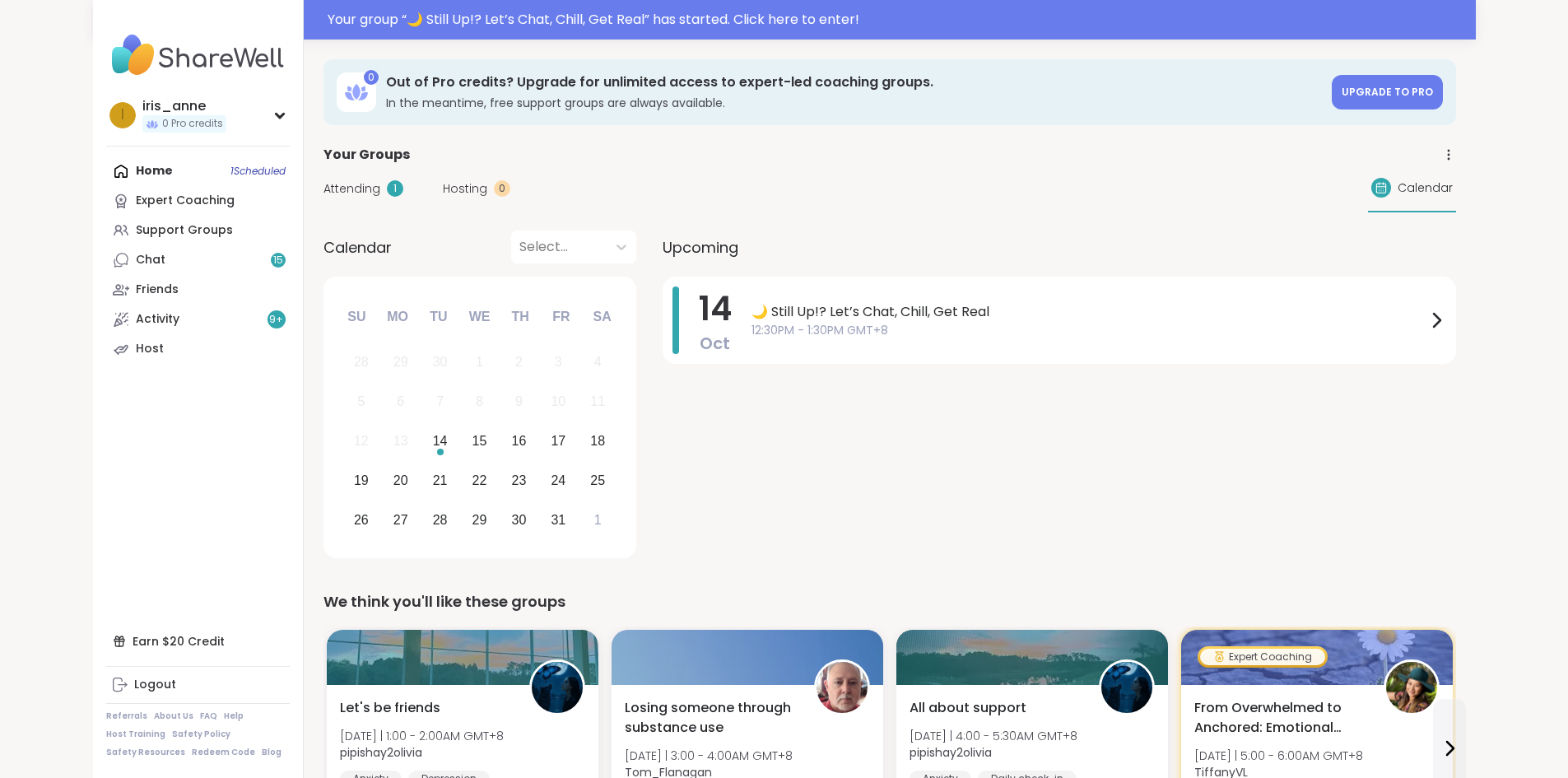
click at [380, 23] on div at bounding box center [784, 20] width 1568 height 40
click at [379, 23] on div "Your group “ 🌙 Still Up!? Let’s Chat, Chill, Get Real ” has started. Click here…" at bounding box center [896, 19] width 1138 height 20
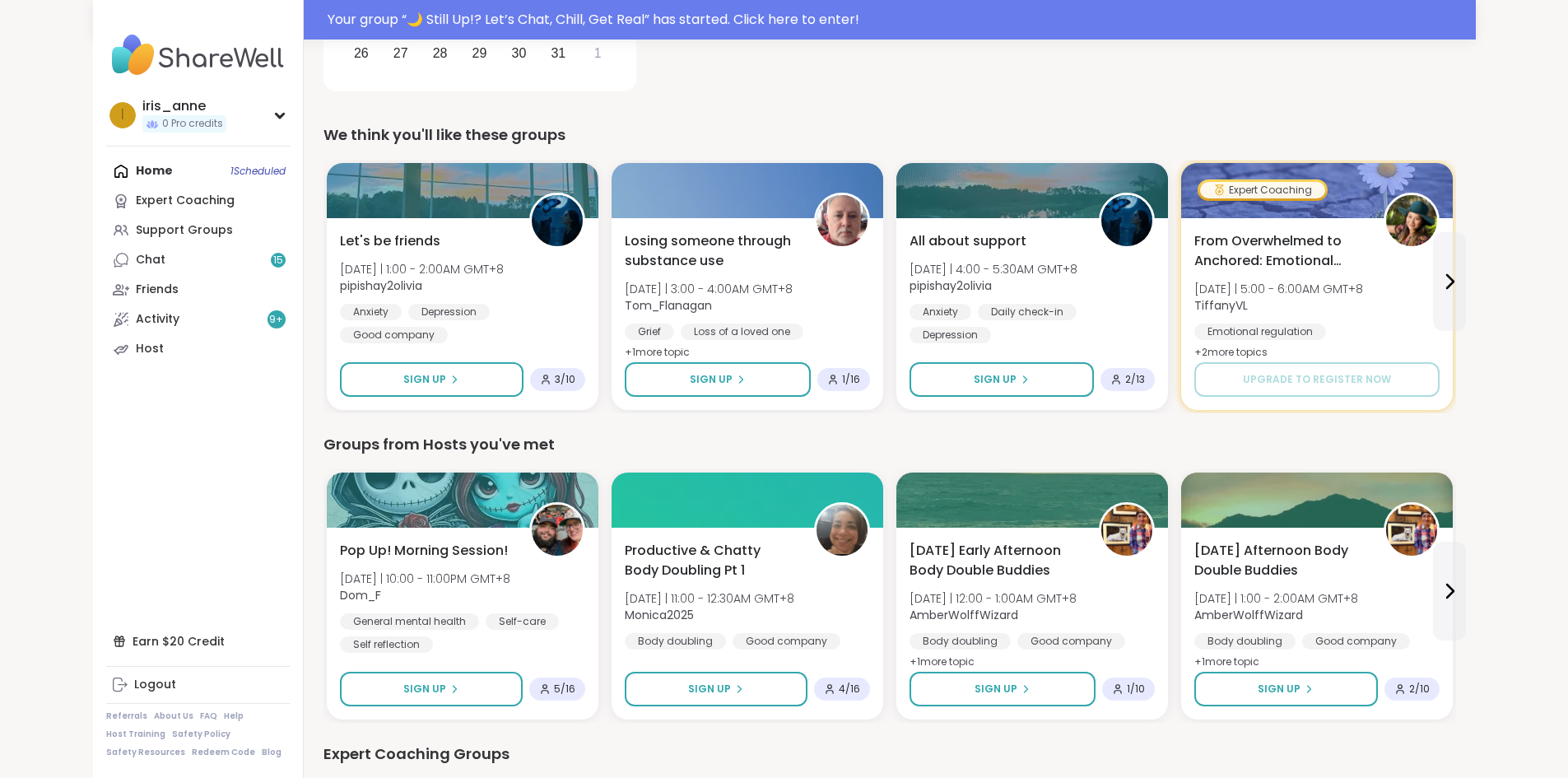
scroll to position [329, 0]
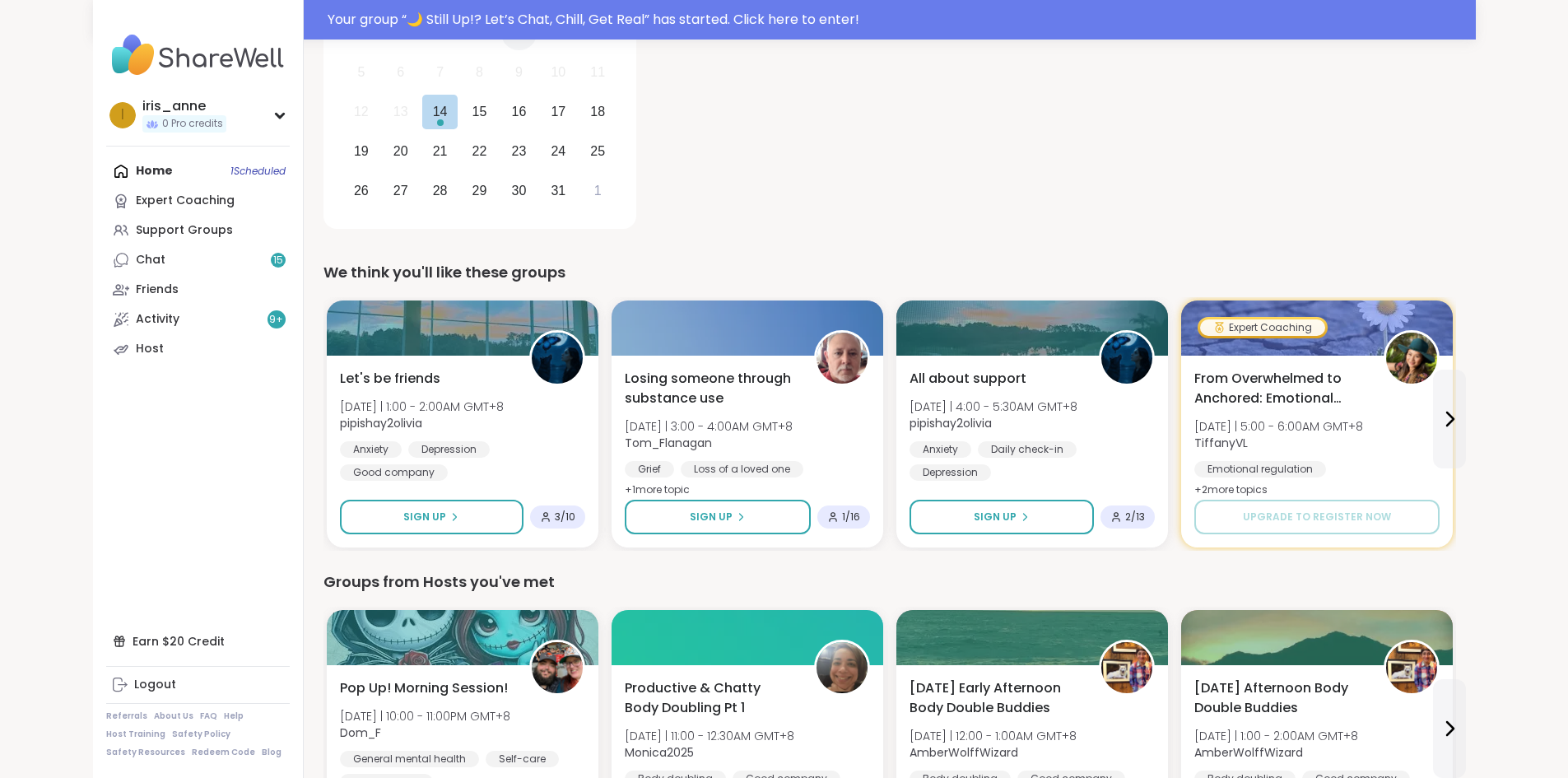
click at [501, 23] on div "2" at bounding box center [518, 33] width 36 height 36
click at [135, 230] on div "Support Groups" at bounding box center [184, 230] width 97 height 16
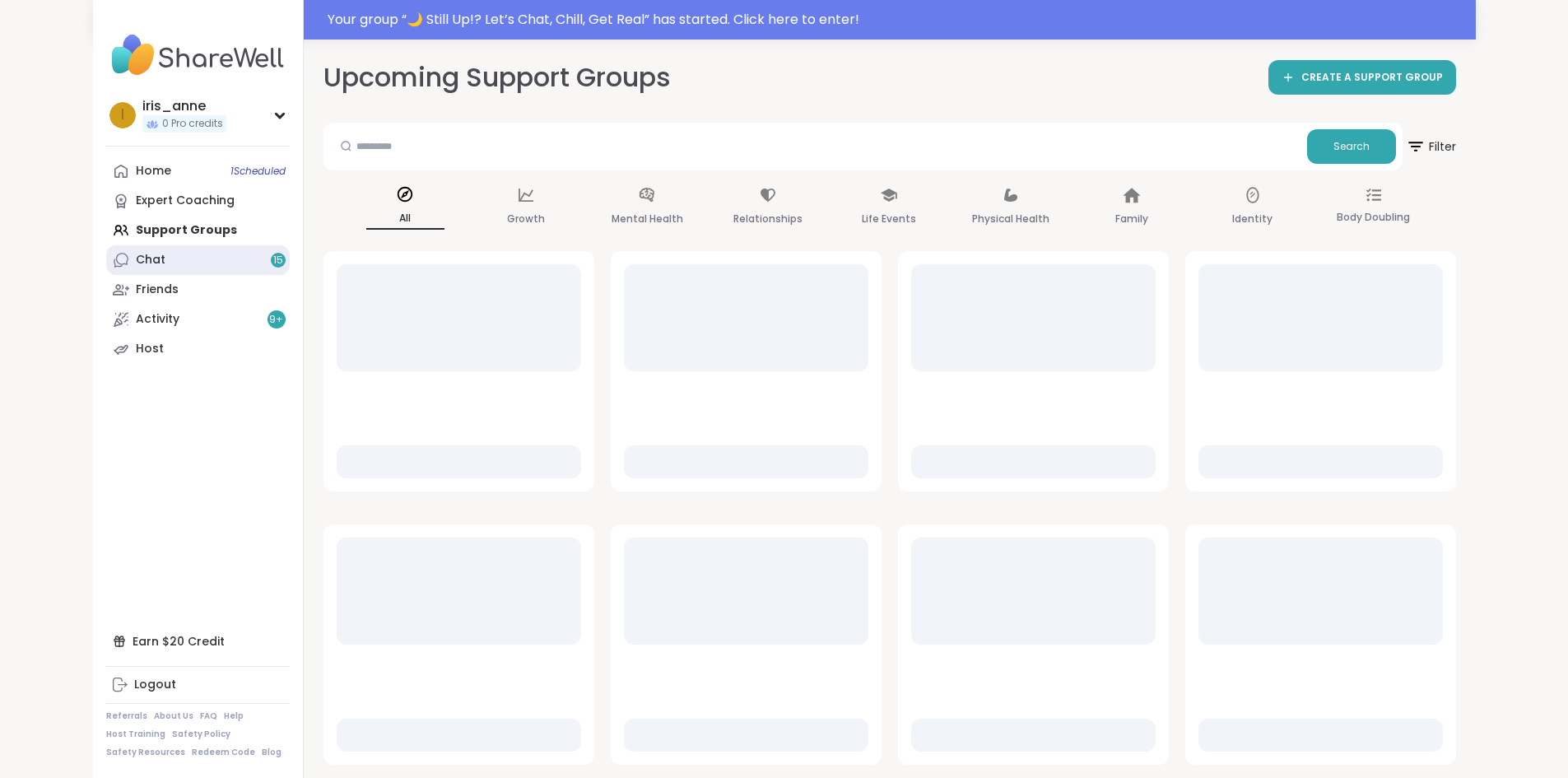
click at [106, 255] on link "Chat 15" at bounding box center [197, 260] width 183 height 30
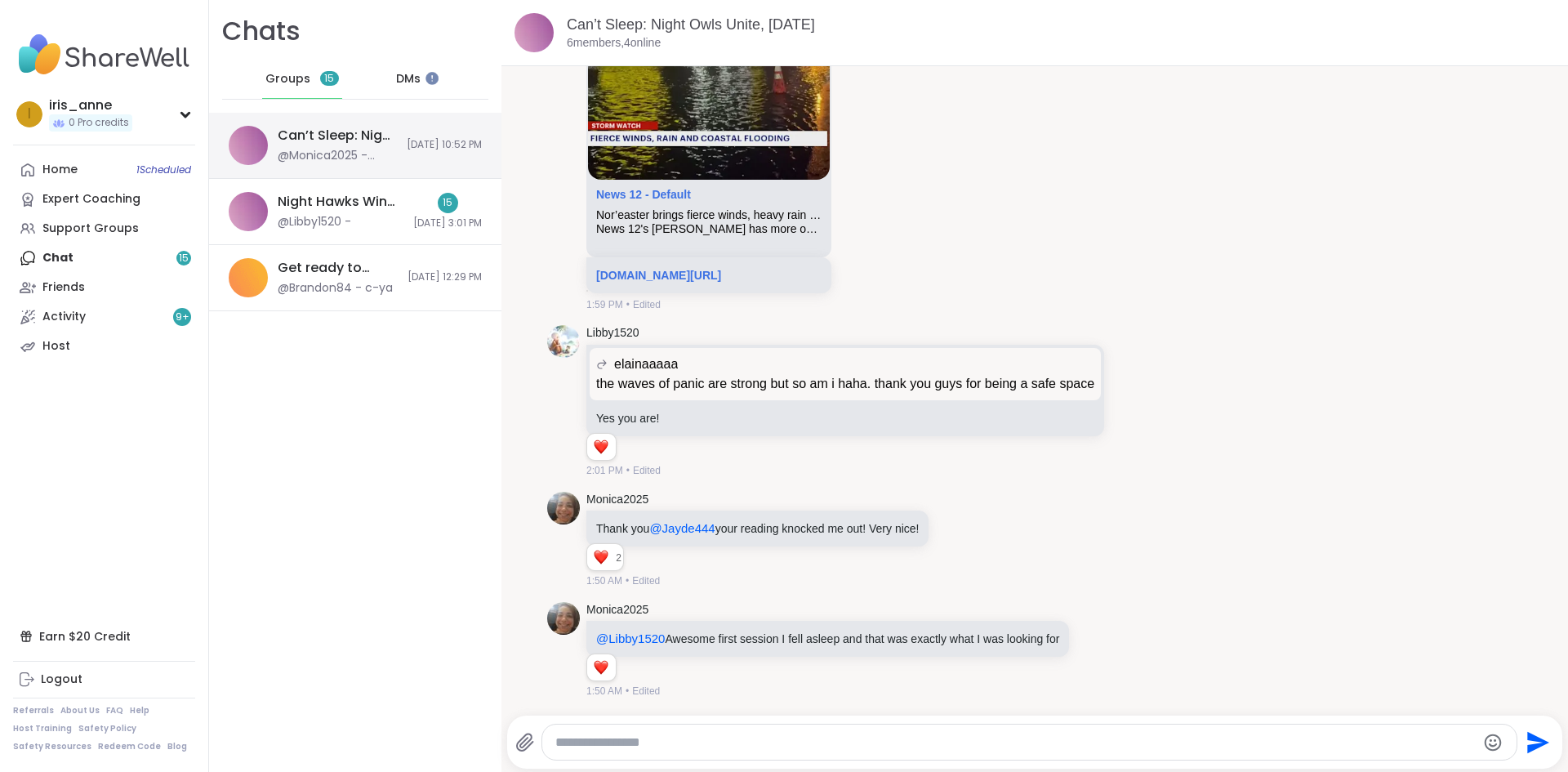
click at [303, 154] on div "@Monica2025 - @Libby1520 Awesome first session I fell asleep and that was exact…" at bounding box center [337, 156] width 119 height 16
click at [380, 69] on div "DMs" at bounding box center [408, 79] width 80 height 40
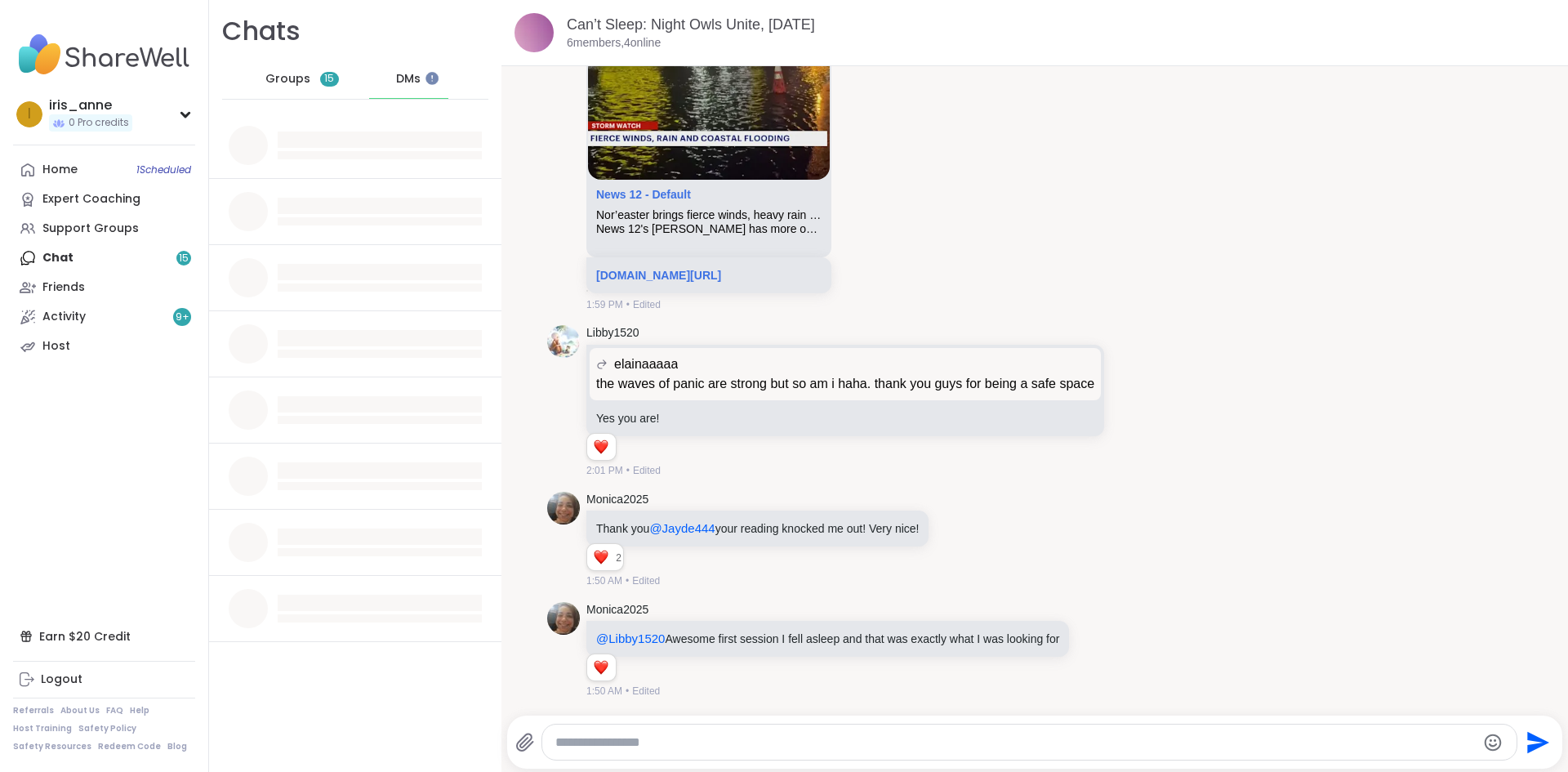
click at [253, 89] on div "Groups 15 DMs" at bounding box center [355, 79] width 266 height 40
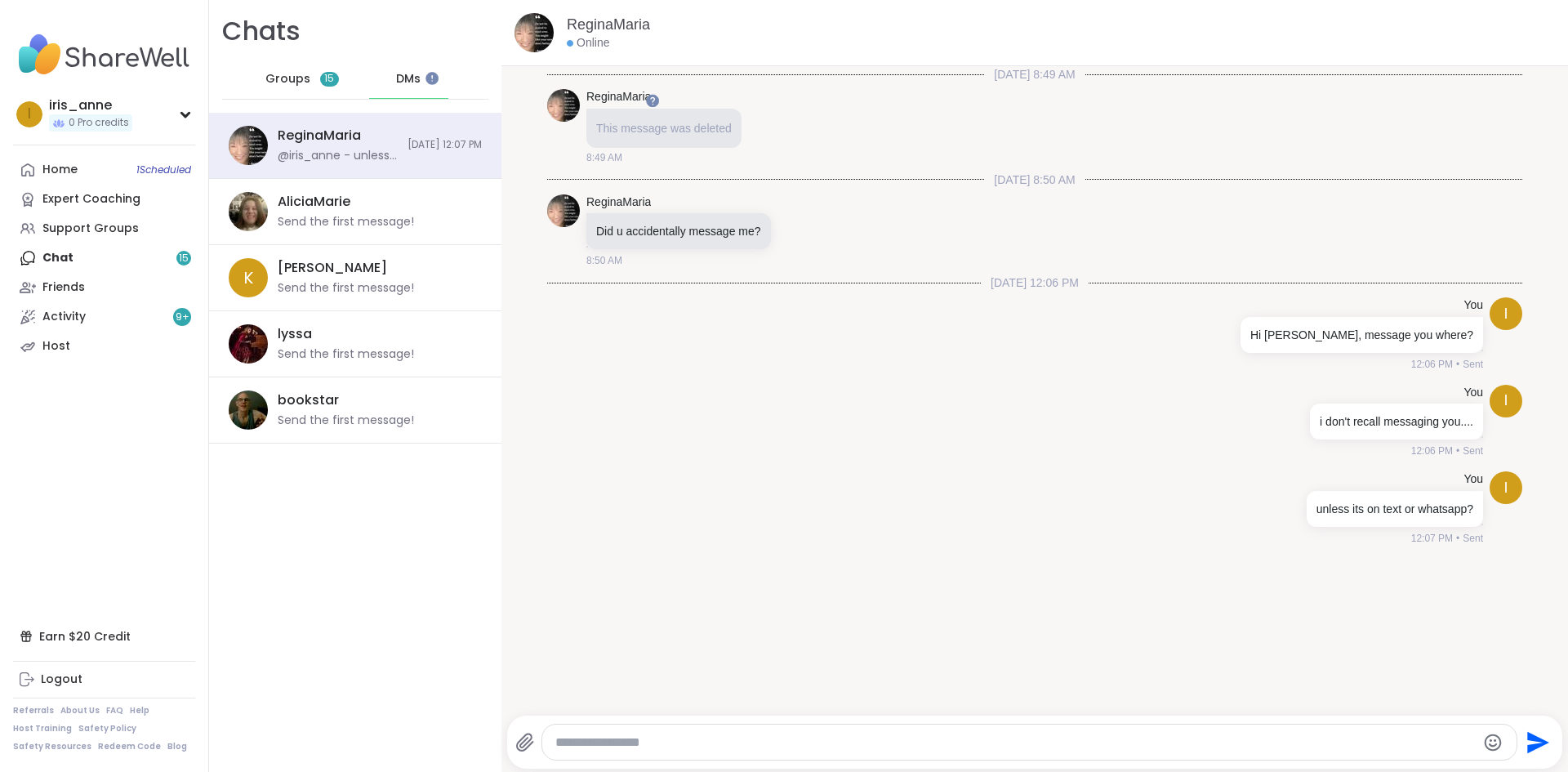
click at [268, 80] on span "Groups" at bounding box center [288, 78] width 45 height 16
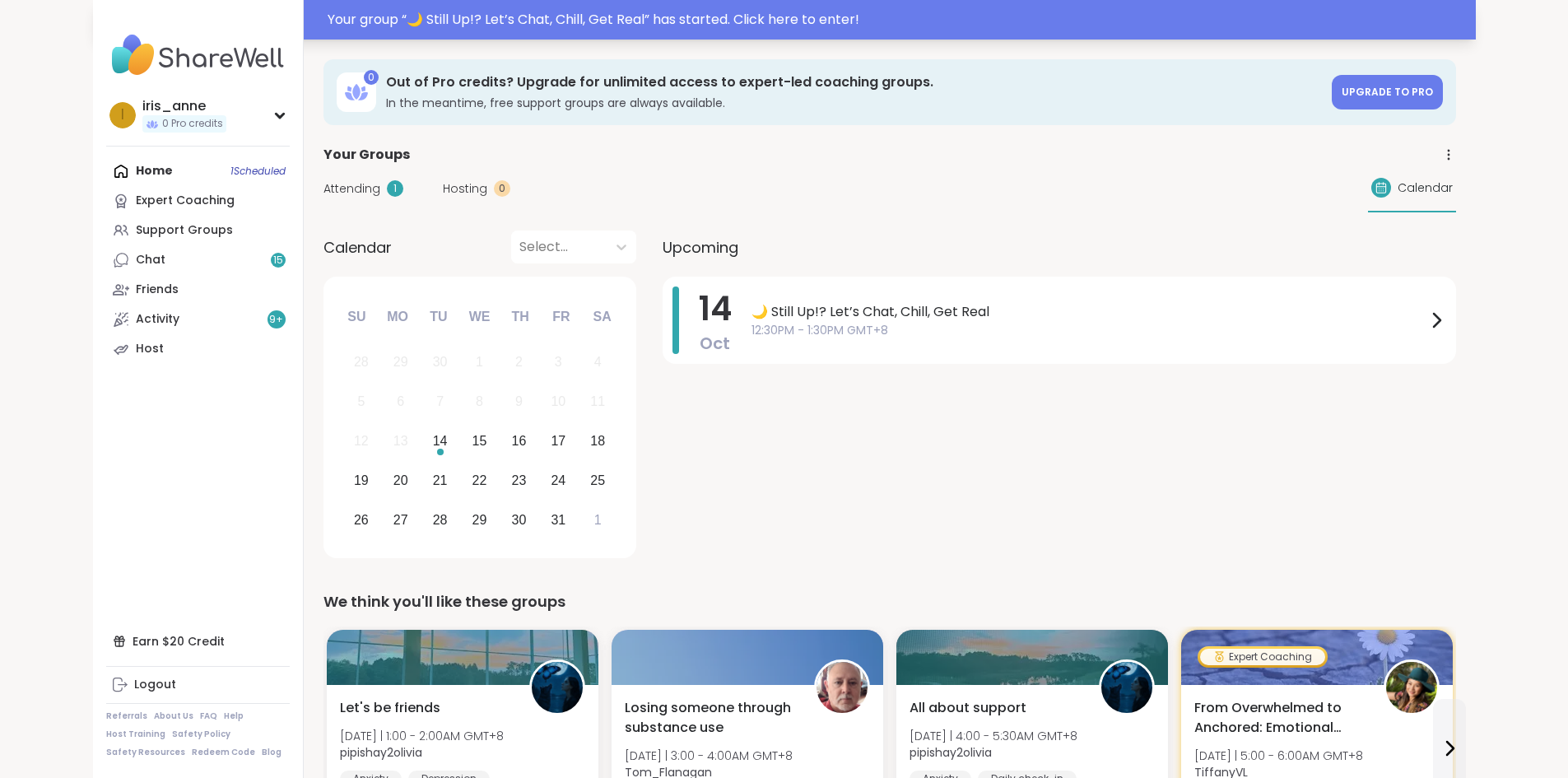
click at [625, 34] on div "Your group “ 🌙 Still Up!? Let’s Chat, Chill, Get Real ” has started. Click here…" at bounding box center [784, 20] width 1383 height 40
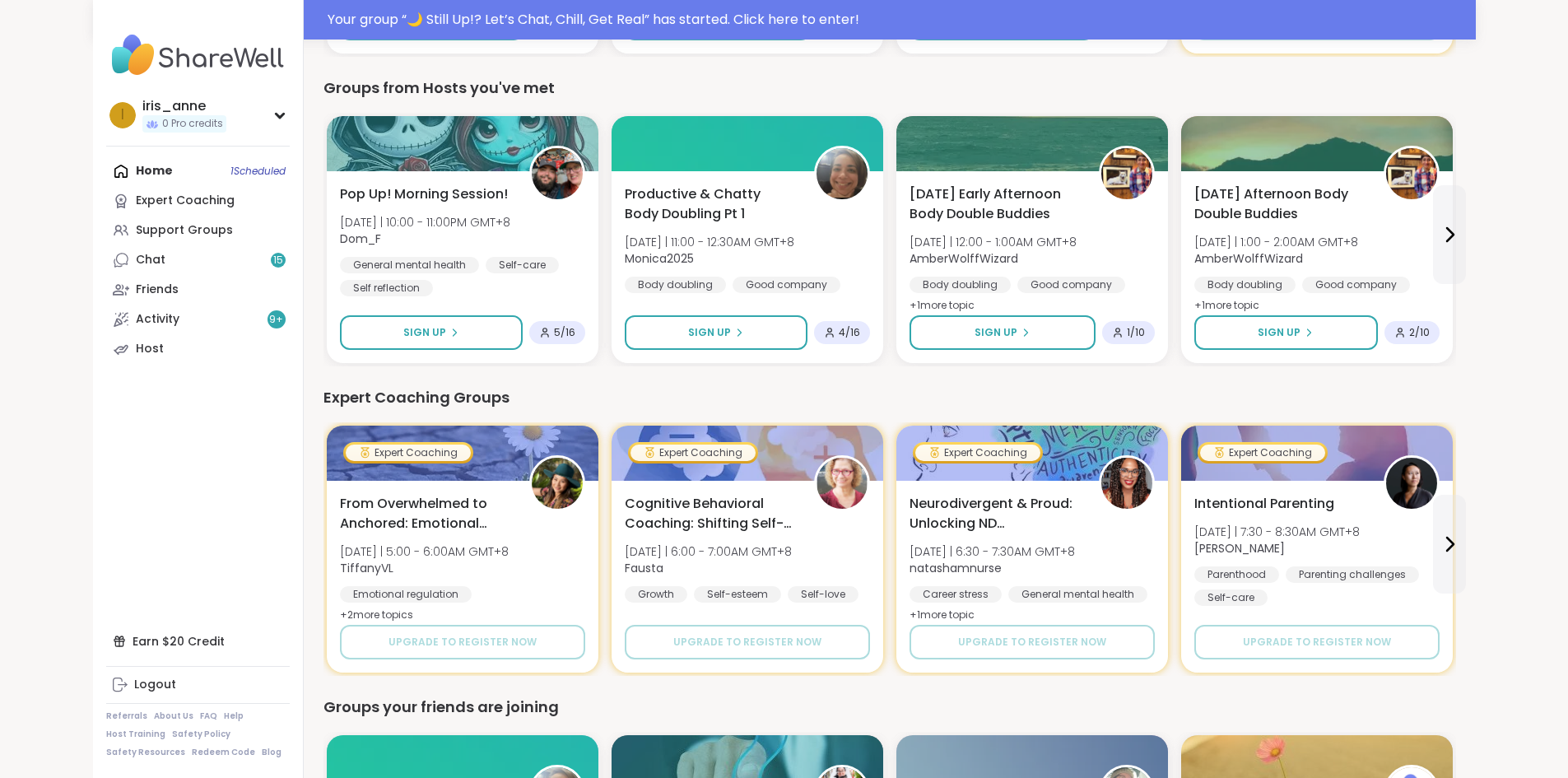
scroll to position [412, 0]
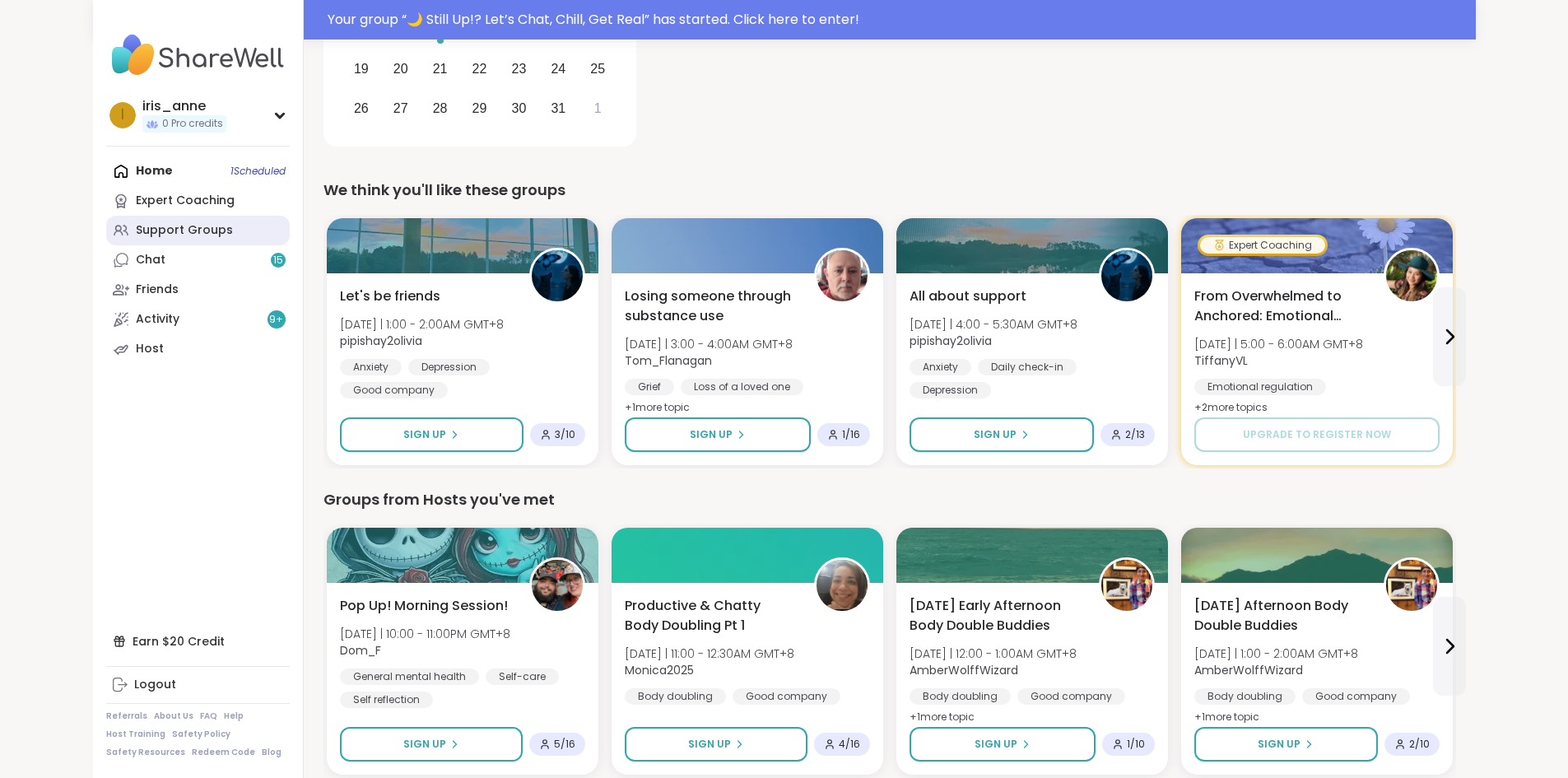
click at [127, 216] on link "Support Groups" at bounding box center [197, 230] width 183 height 30
click at [135, 222] on div "Support Groups" at bounding box center [184, 230] width 97 height 16
click at [106, 239] on link "Support Groups" at bounding box center [197, 230] width 183 height 30
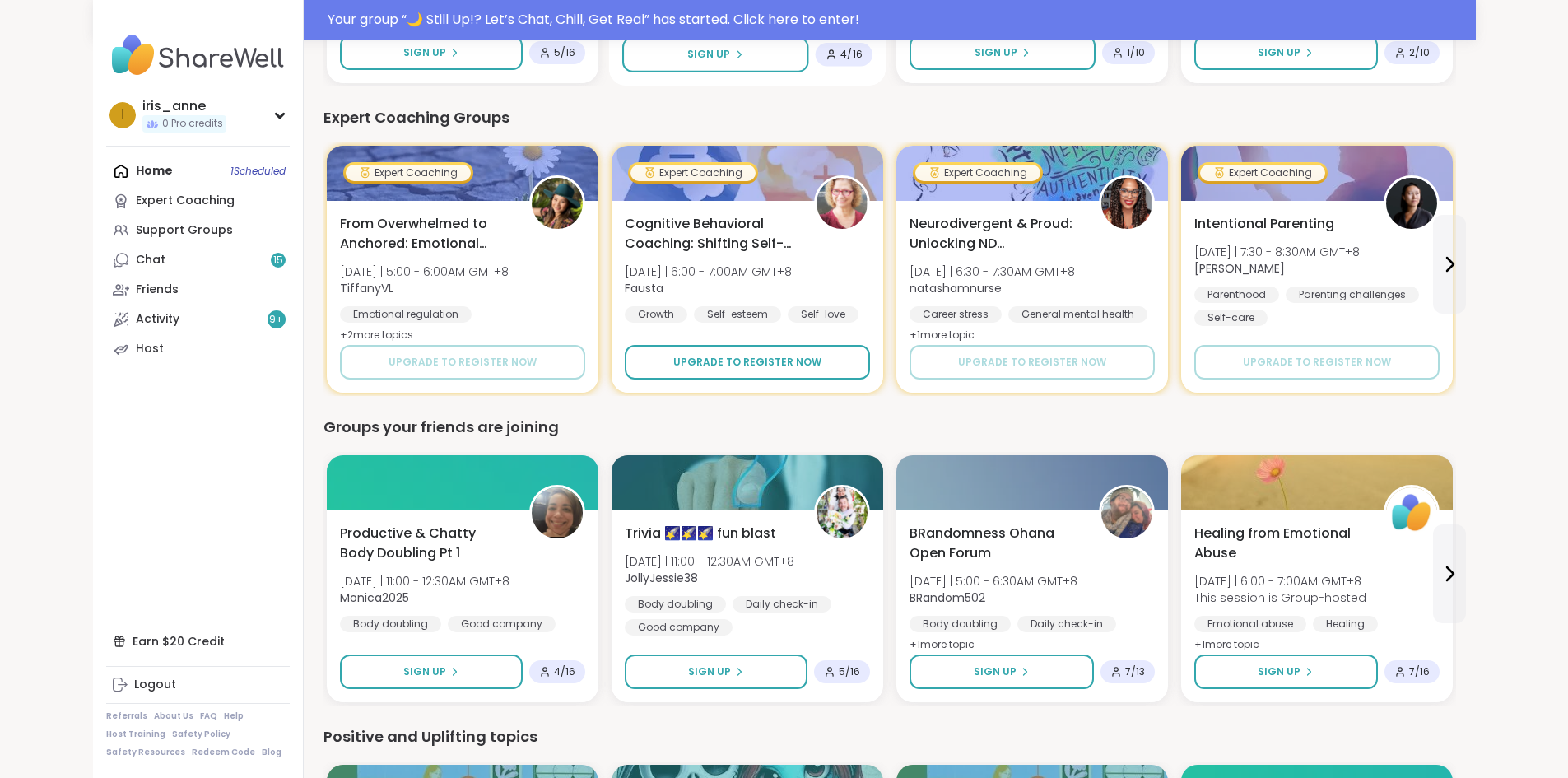
scroll to position [1152, 0]
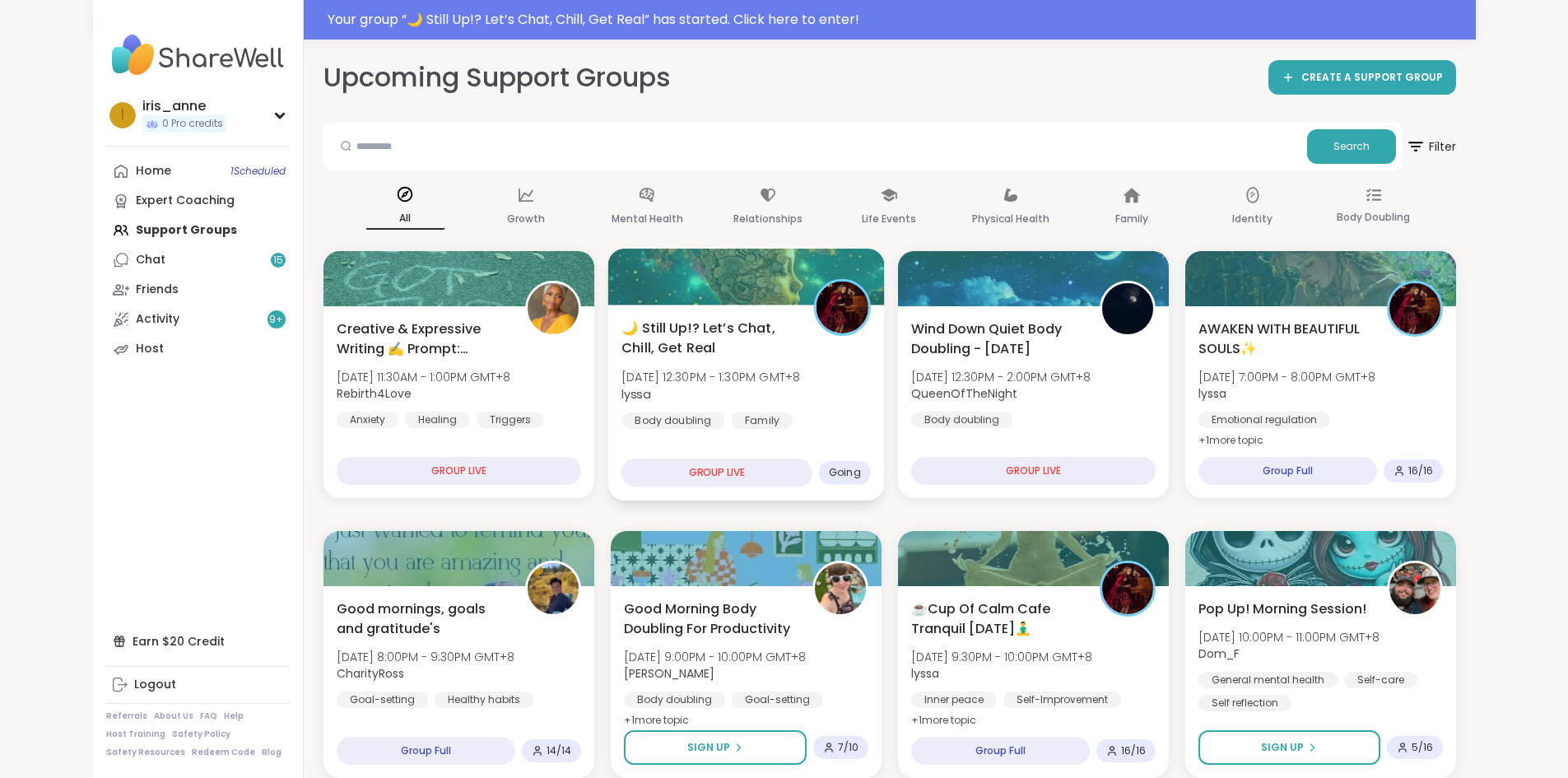
click at [776, 381] on span "[DATE] 12:30PM - 1:30PM GMT+8" at bounding box center [711, 377] width 179 height 16
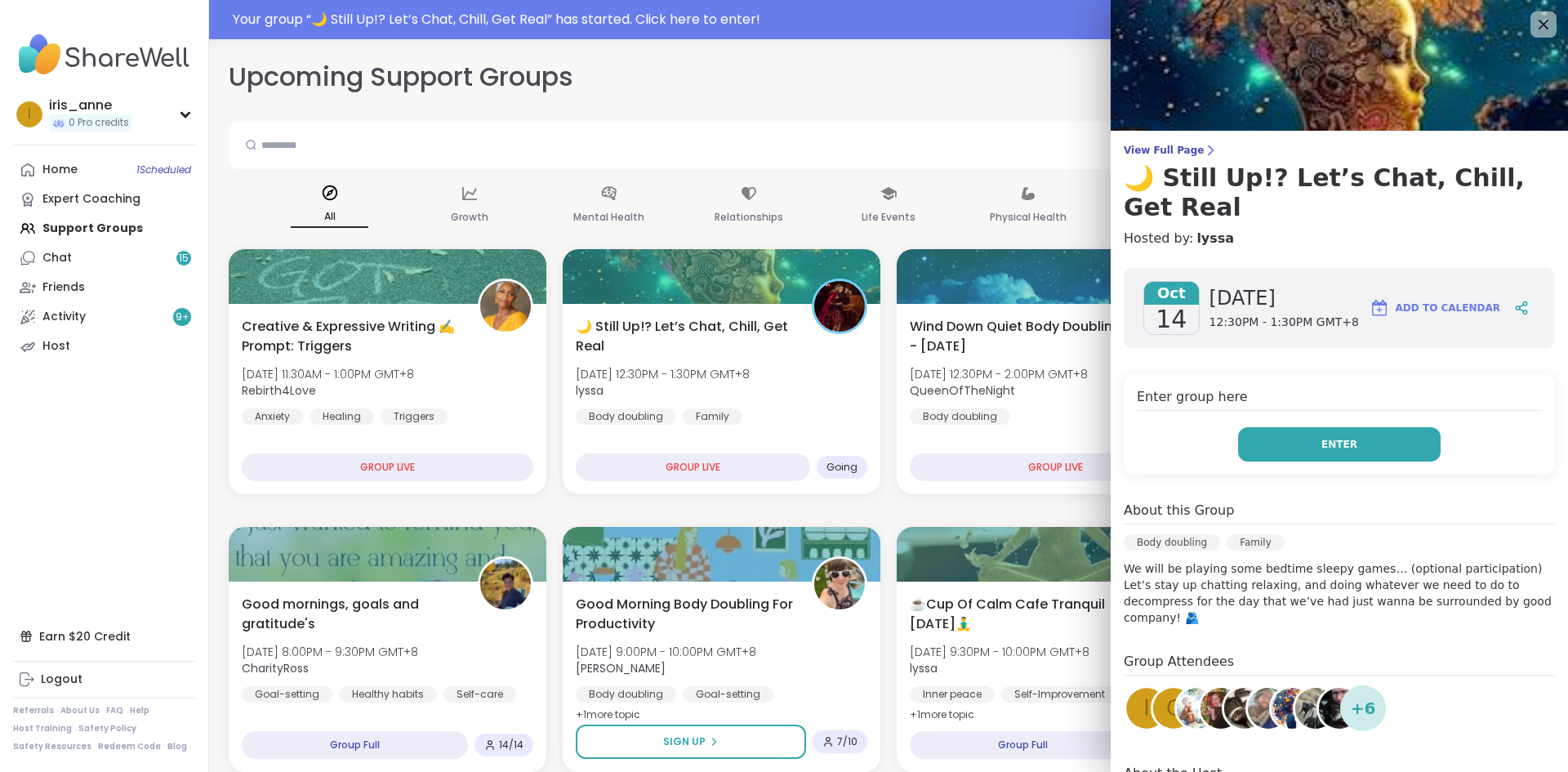
click at [1340, 427] on button "Enter" at bounding box center [1339, 445] width 202 height 34
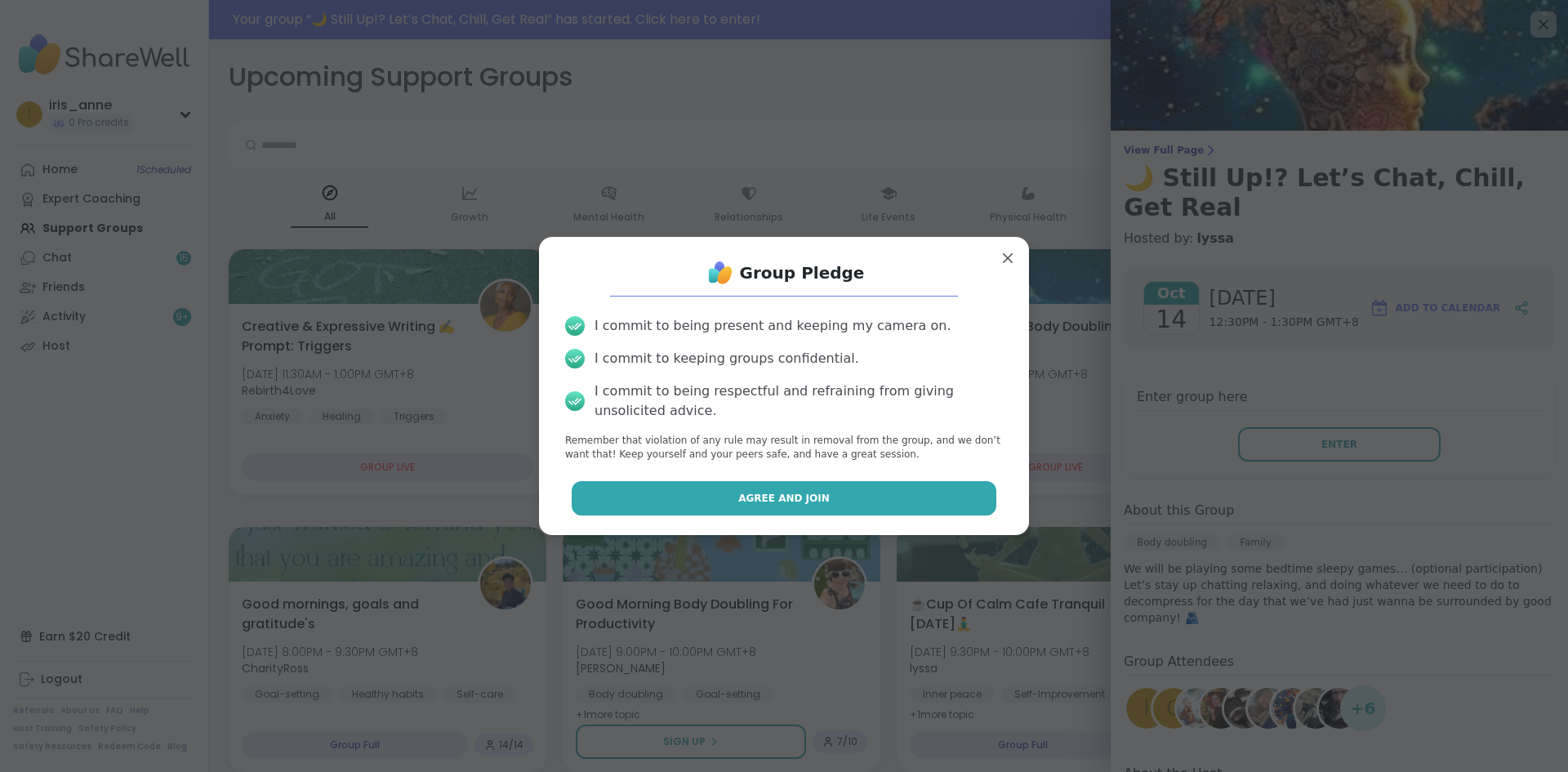
click at [807, 505] on span "Agree and Join" at bounding box center [784, 498] width 91 height 15
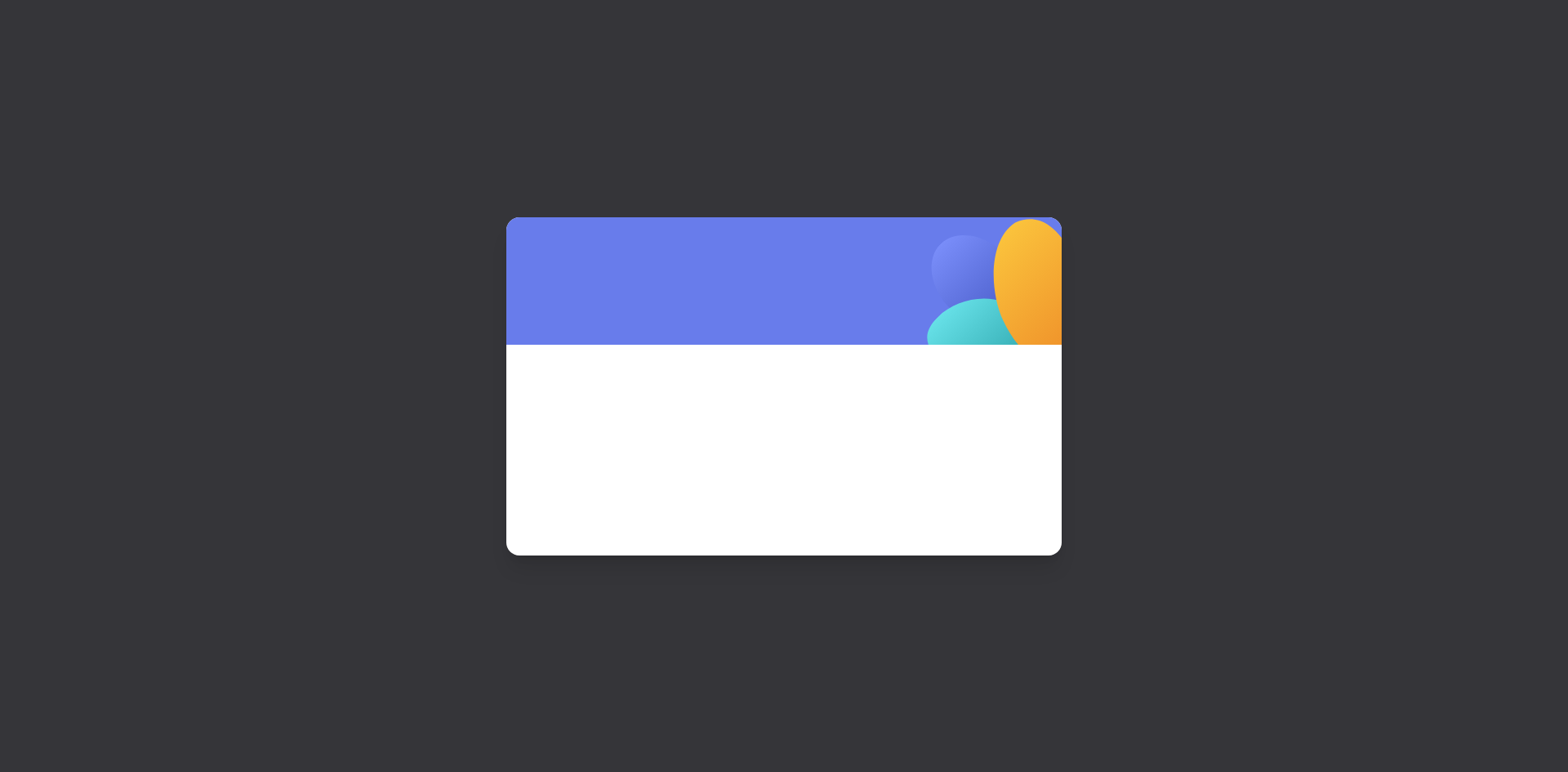
drag, startPoint x: 1000, startPoint y: 212, endPoint x: 1005, endPoint y: 227, distance: 15.8
click at [1001, 212] on div at bounding box center [784, 386] width 1568 height 772
click at [1013, 230] on img at bounding box center [1004, 300] width 344 height 344
click at [134, 149] on div at bounding box center [784, 386] width 1568 height 772
click at [323, 118] on div at bounding box center [784, 386] width 1568 height 772
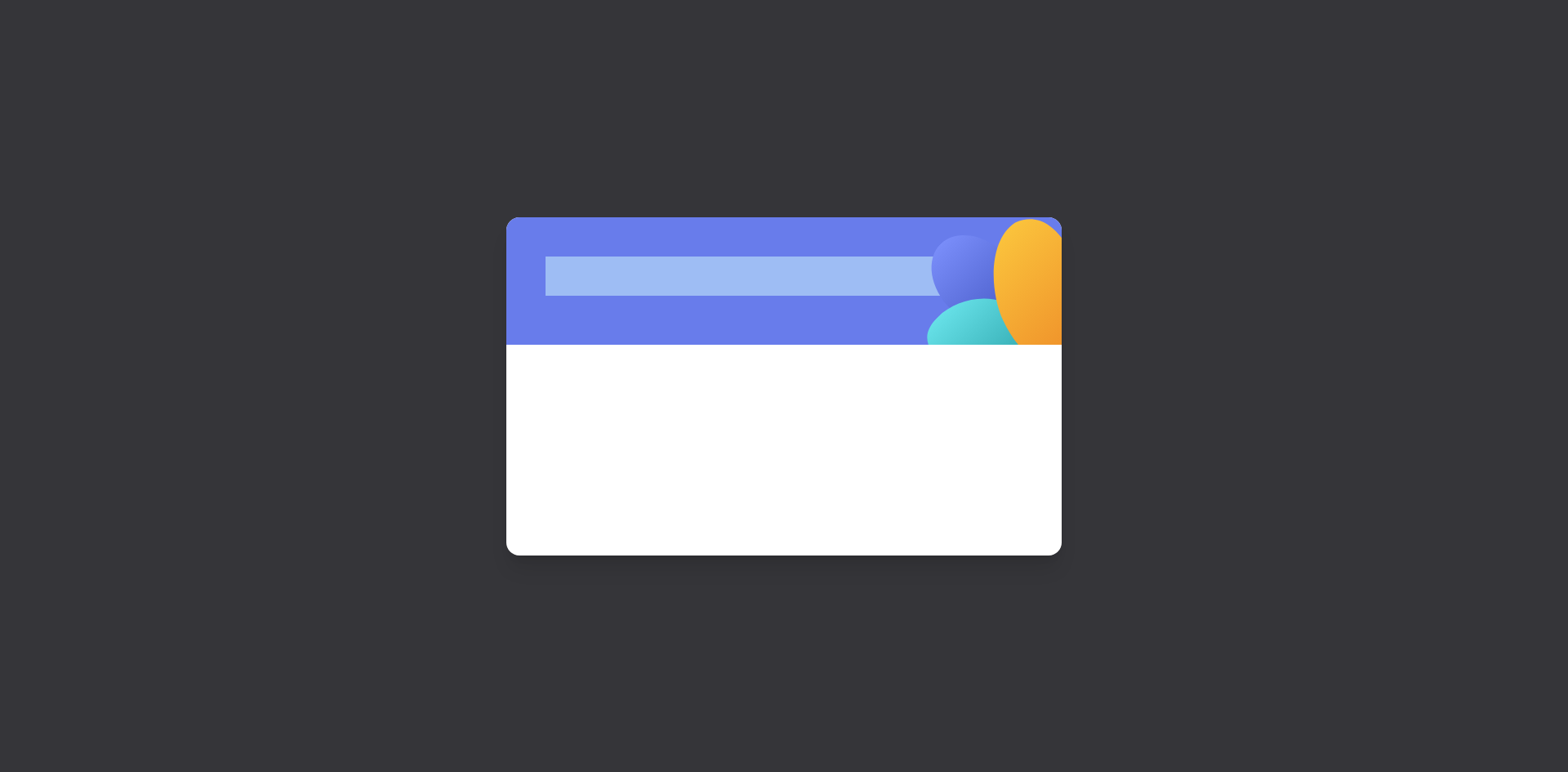
click at [323, 118] on div at bounding box center [784, 386] width 1568 height 772
click at [320, 159] on div at bounding box center [784, 386] width 1568 height 772
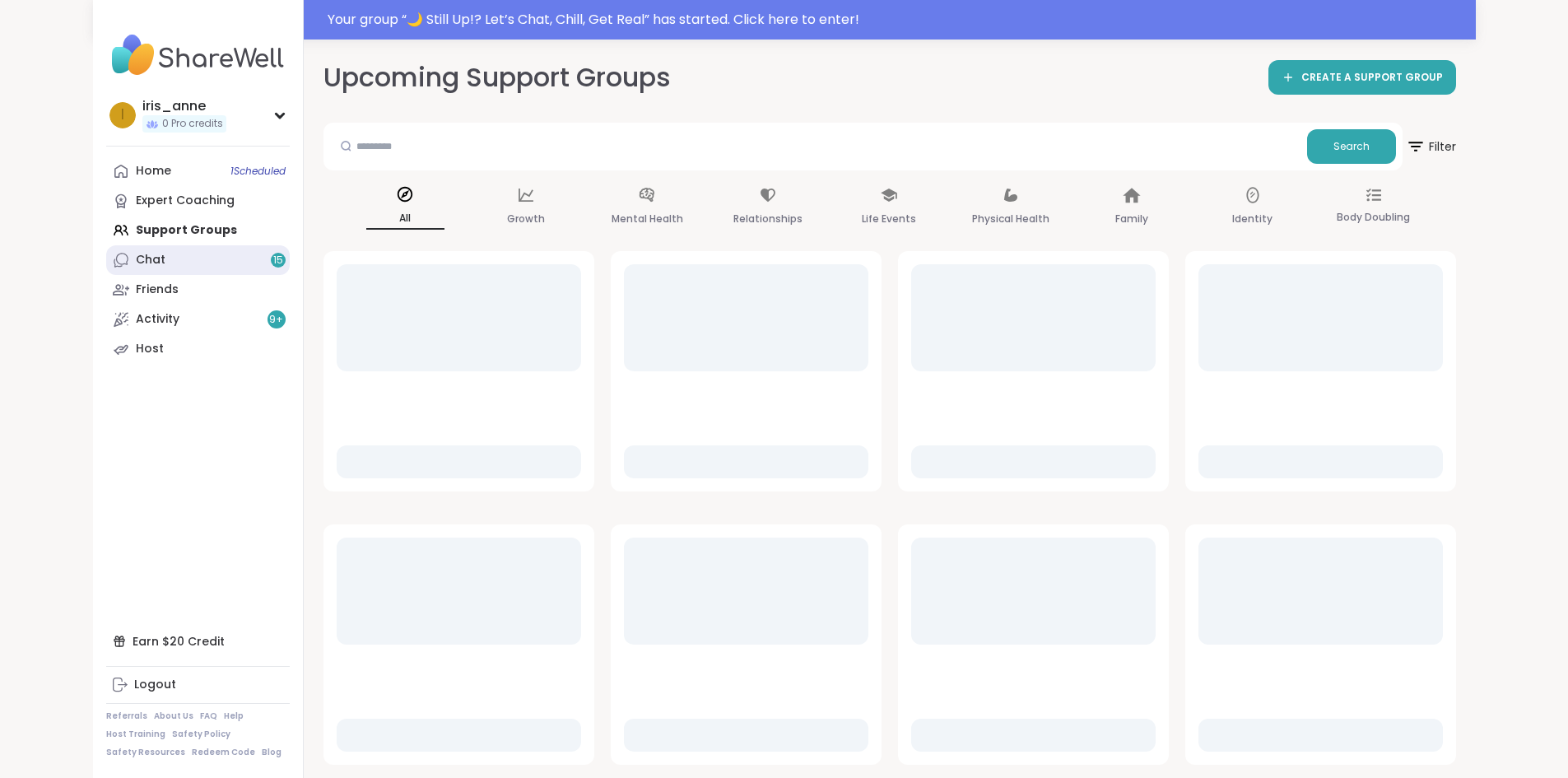
click at [129, 249] on link "Chat 15" at bounding box center [197, 260] width 183 height 30
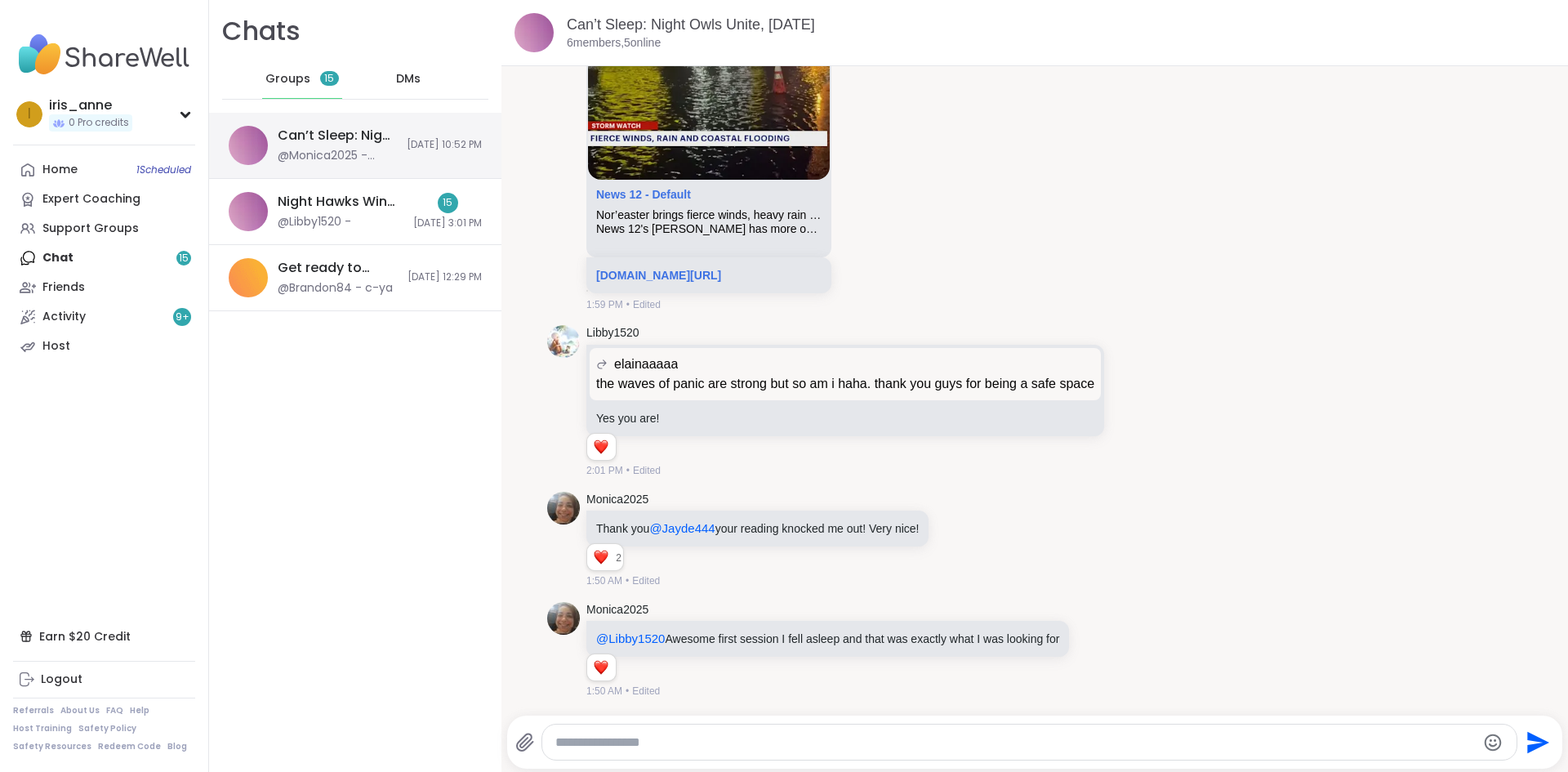
scroll to position [3308, 0]
